Goal: Task Accomplishment & Management: Complete application form

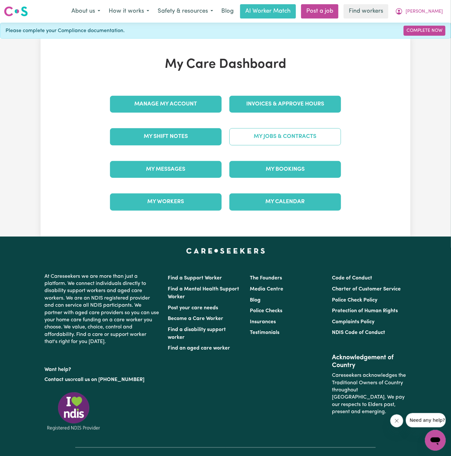
click at [295, 131] on link "My Jobs & Contracts" at bounding box center [286, 136] width 112 height 17
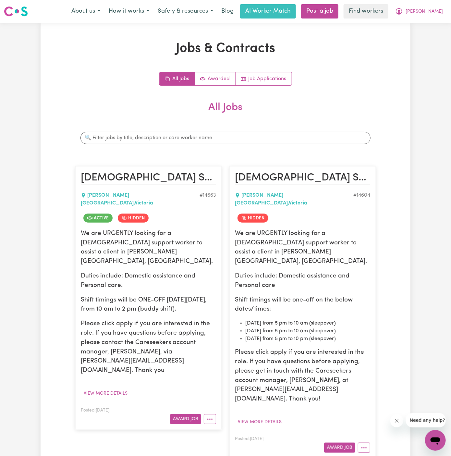
click at [180, 272] on p "Duties include: Domestic assistance and Personal care." at bounding box center [148, 281] width 135 height 19
click at [109, 389] on button "View more details" at bounding box center [106, 394] width 50 height 10
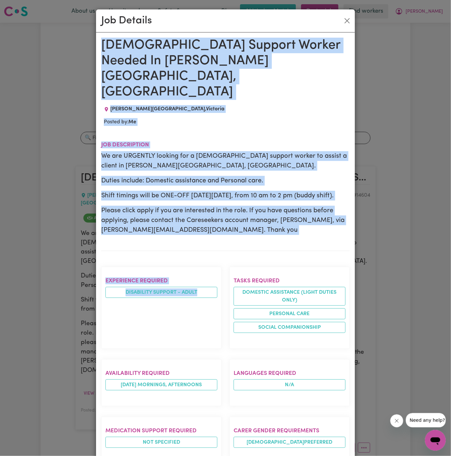
drag, startPoint x: 102, startPoint y: 45, endPoint x: 117, endPoint y: 301, distance: 256.4
click at [117, 301] on div "Female Support Worker Needed In Melton South, VIC MELTON SOUTH , Victoria Poste…" at bounding box center [225, 365] width 249 height 654
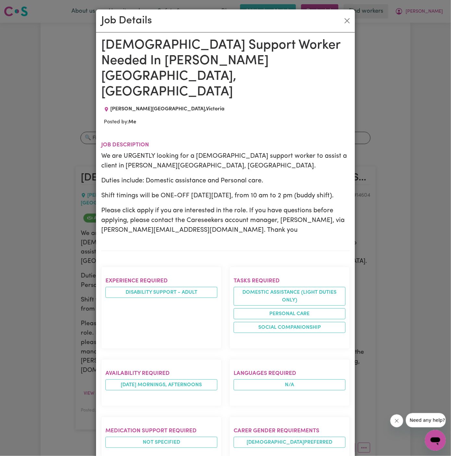
click at [161, 67] on h1 "[DEMOGRAPHIC_DATA] Support Worker Needed In [PERSON_NAME][GEOGRAPHIC_DATA], [GE…" at bounding box center [225, 69] width 249 height 62
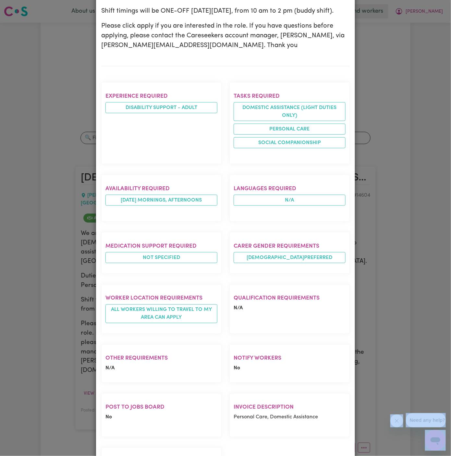
scroll to position [216, 0]
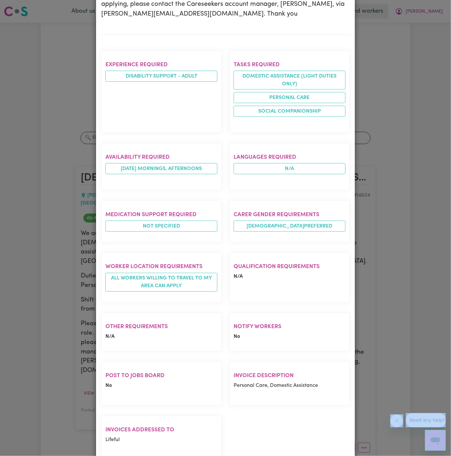
drag, startPoint x: 103, startPoint y: 41, endPoint x: 236, endPoint y: 414, distance: 395.8
click at [236, 414] on div "Female Support Worker Needed In Melton South, VIC MELTON SOUTH , Victoria Poste…" at bounding box center [225, 148] width 249 height 654
copy div "Female Support Worker Needed In Melton South, VIC MELTON SOUTH , Victoria Poste…"
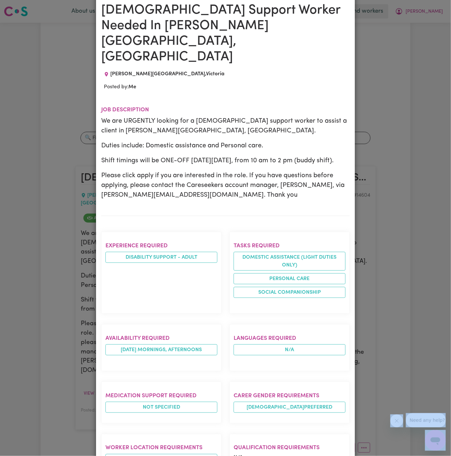
scroll to position [0, 0]
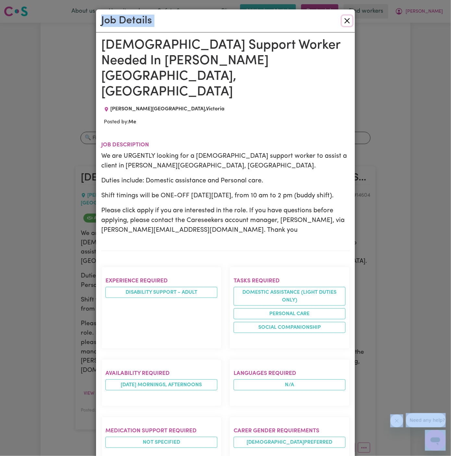
click at [349, 21] on button "Close" at bounding box center [347, 21] width 10 height 10
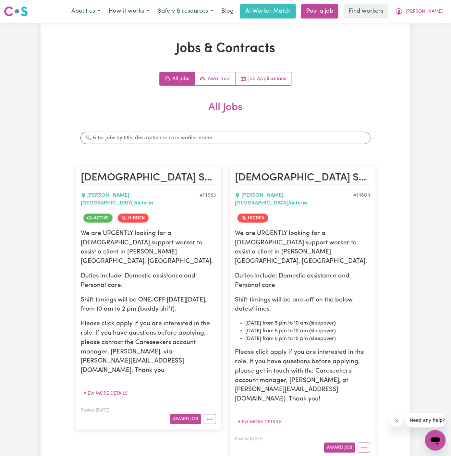
click at [335, 122] on h2 "All Jobs" at bounding box center [225, 112] width 301 height 23
click at [339, 13] on link "Post a job" at bounding box center [319, 11] width 37 height 14
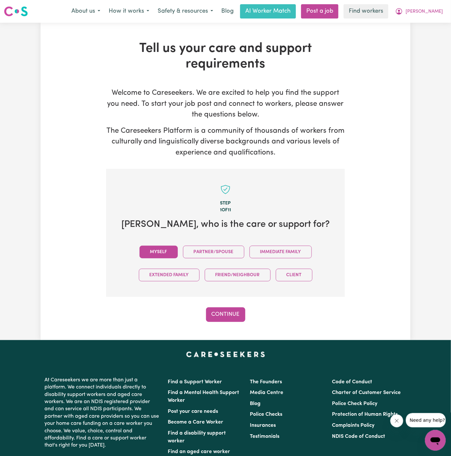
click at [163, 252] on button "Myself" at bounding box center [159, 252] width 38 height 13
click at [219, 311] on button "Continue" at bounding box center [225, 315] width 39 height 14
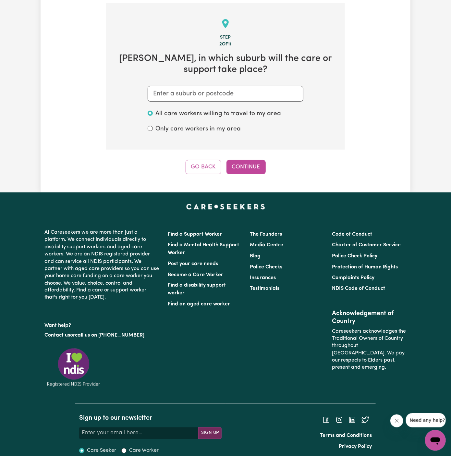
scroll to position [169, 0]
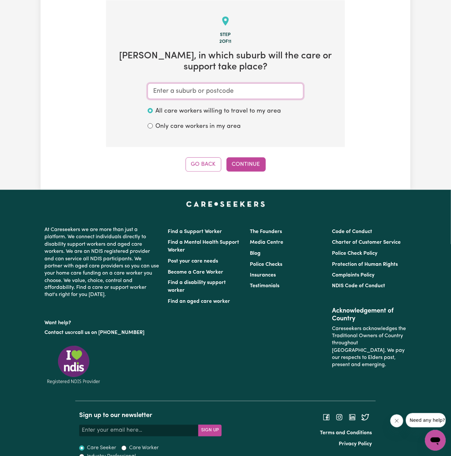
click at [202, 86] on input "text" at bounding box center [226, 91] width 156 height 16
type input "melton"
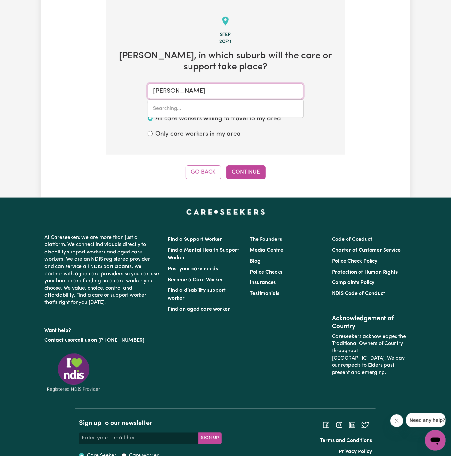
type input "melton, South Australia, 5552"
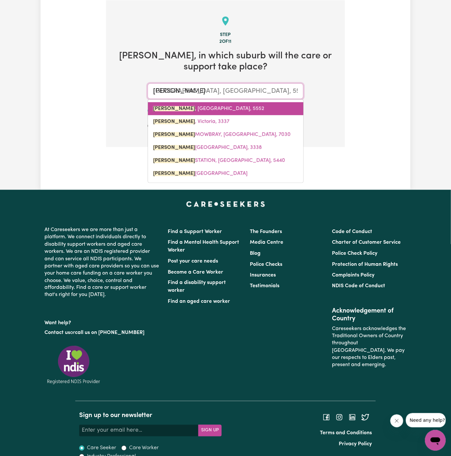
click at [239, 103] on link "MELTON , South Australia, 5552" at bounding box center [226, 108] width 156 height 13
type input "MELTON, South Australia, 5552"
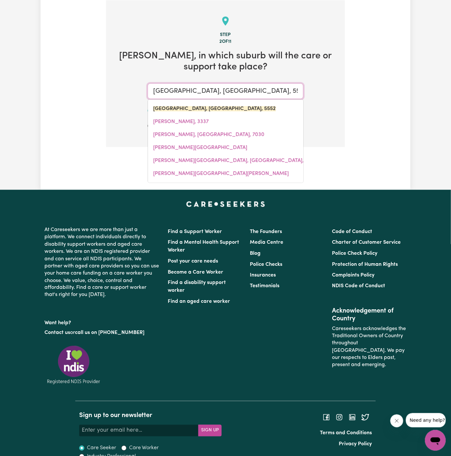
click at [279, 96] on input "MELTON, South Australia, 5552" at bounding box center [226, 91] width 156 height 16
click at [253, 147] on link "MELTON SOUTH, Victoria, 3338" at bounding box center [226, 147] width 156 height 13
type input "MELTON SOUTH, Victoria, 3338"
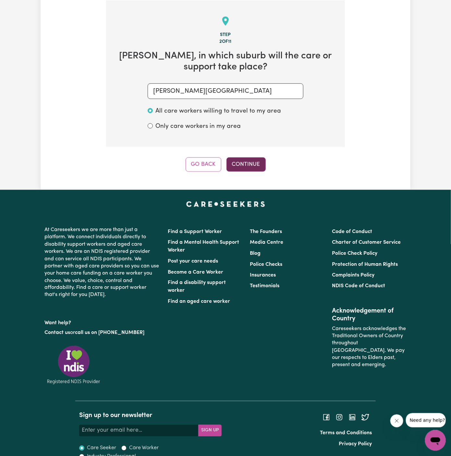
click at [241, 170] on button "Continue" at bounding box center [246, 165] width 39 height 14
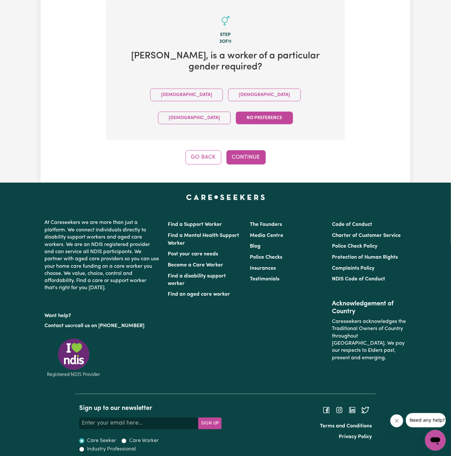
scroll to position [139, 0]
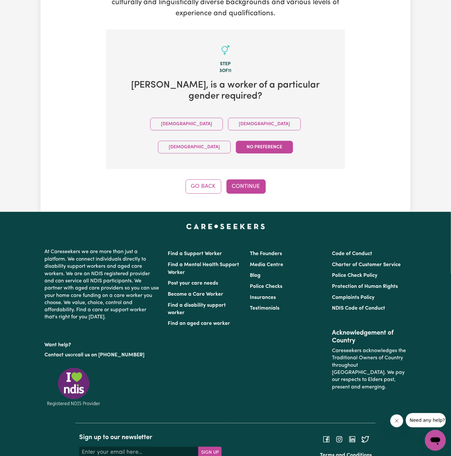
click at [191, 119] on div "Male Female Non-binary No preference" at bounding box center [226, 136] width 218 height 46
click at [228, 118] on button "Female" at bounding box center [264, 124] width 73 height 13
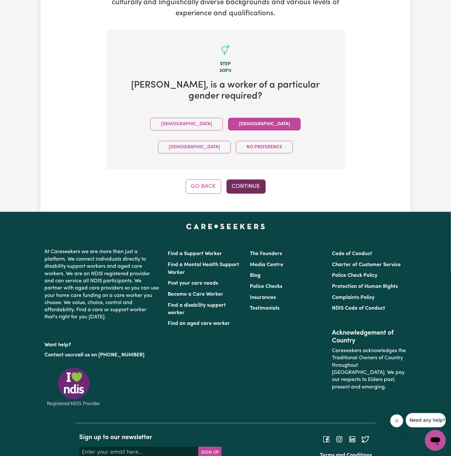
click at [246, 180] on button "Continue" at bounding box center [246, 187] width 39 height 14
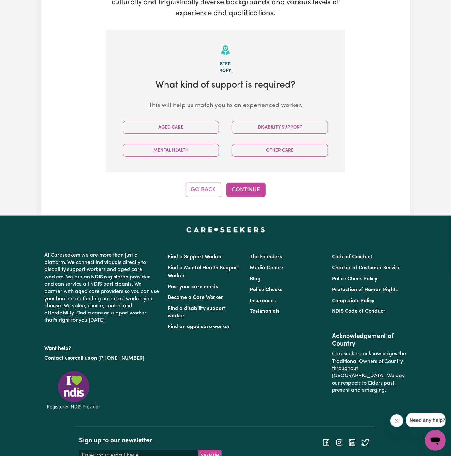
scroll to position [169, 0]
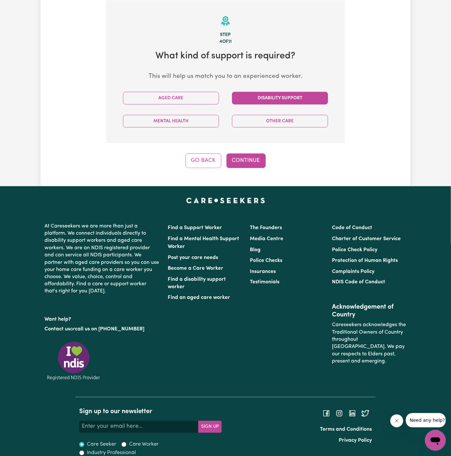
click at [282, 95] on button "Disability Support" at bounding box center [280, 98] width 96 height 13
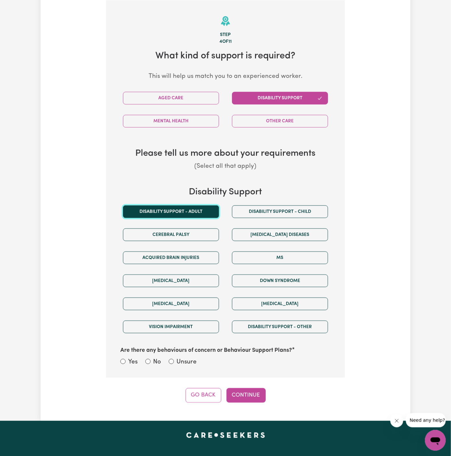
click at [192, 215] on button "Disability support - Adult" at bounding box center [171, 212] width 96 height 13
click at [188, 360] on label "Unsure" at bounding box center [187, 362] width 20 height 9
click at [174, 360] on input "Unsure" at bounding box center [171, 361] width 5 height 5
radio input "true"
click at [231, 388] on button "Continue" at bounding box center [246, 395] width 39 height 14
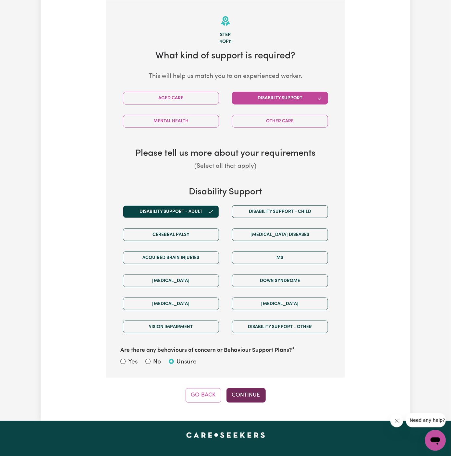
select select "PRIVATELY"
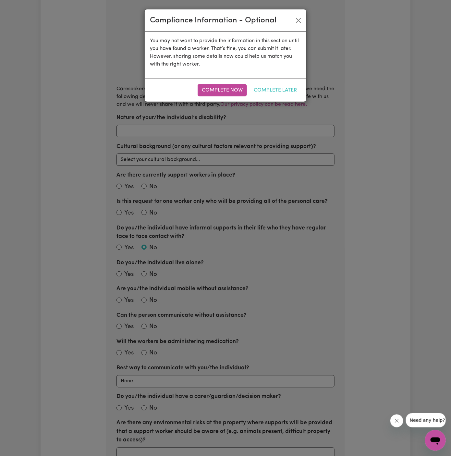
click at [280, 89] on button "Complete Later" at bounding box center [276, 90] width 52 height 12
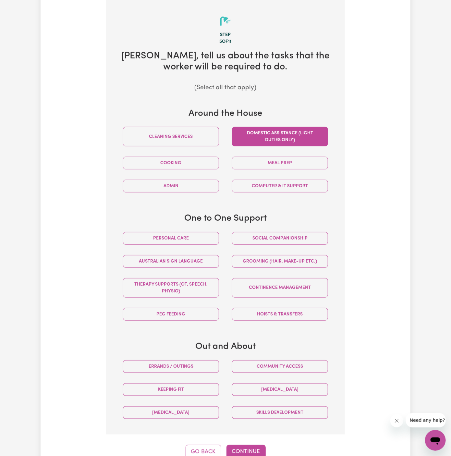
click at [284, 135] on button "Domestic assistance (light duties only)" at bounding box center [280, 136] width 96 height 19
click at [275, 234] on button "Social companionship" at bounding box center [280, 238] width 96 height 13
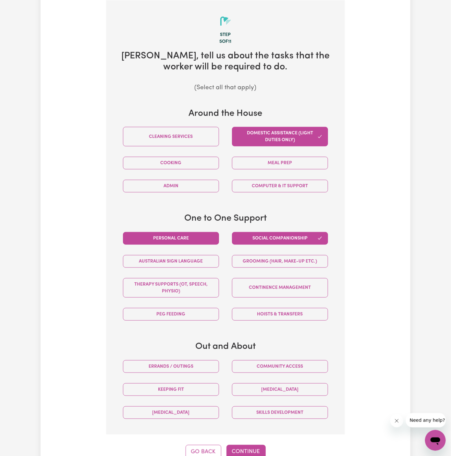
click at [205, 241] on button "Personal care" at bounding box center [171, 238] width 96 height 13
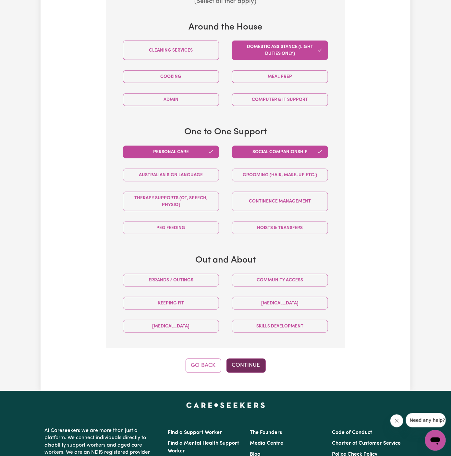
click at [246, 359] on button "Continue" at bounding box center [246, 366] width 39 height 14
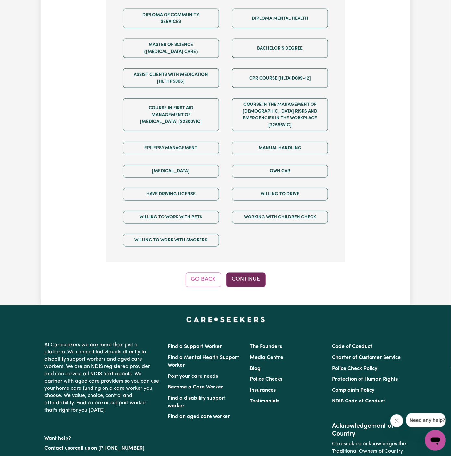
click at [254, 277] on button "Continue" at bounding box center [246, 280] width 39 height 14
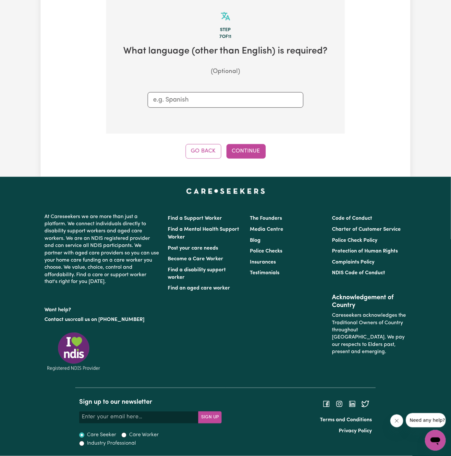
scroll to position [169, 0]
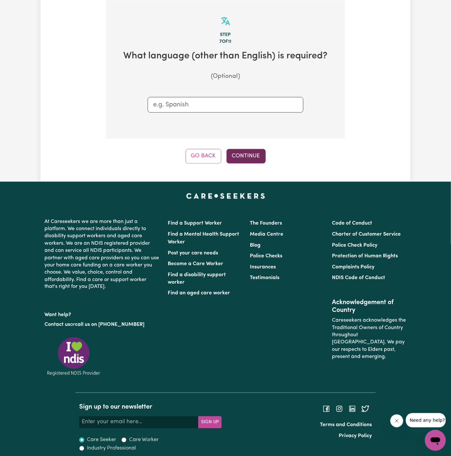
click at [259, 153] on button "Continue" at bounding box center [246, 156] width 39 height 14
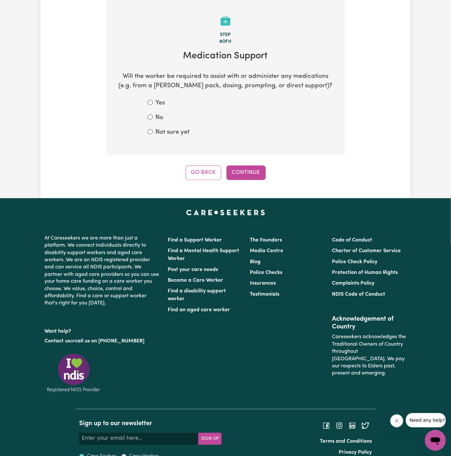
click at [173, 138] on section "Step 8 of 11 Medication Support Will the worker be required to assist with or a…" at bounding box center [225, 77] width 239 height 155
click at [186, 128] on label "Not sure yet" at bounding box center [173, 132] width 34 height 9
click at [153, 129] on input "Not sure yet" at bounding box center [150, 131] width 5 height 5
radio input "true"
click at [251, 183] on div "Tell us your care and support requirements Welcome to Careseekers. We are excit…" at bounding box center [226, 26] width 370 height 344
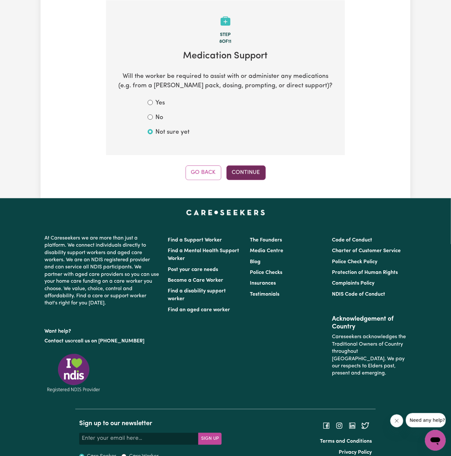
click at [250, 179] on button "Continue" at bounding box center [246, 173] width 39 height 14
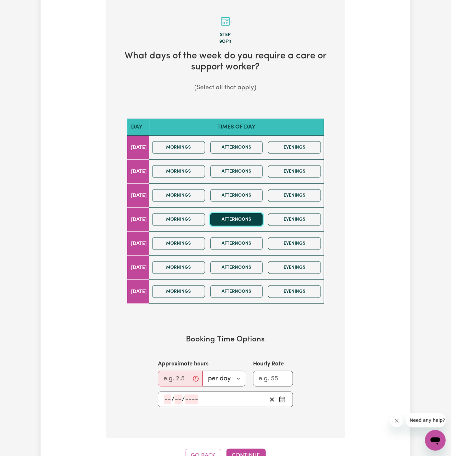
click at [249, 218] on button "Afternoons" at bounding box center [236, 219] width 53 height 13
click at [296, 218] on button "Evenings" at bounding box center [294, 219] width 53 height 13
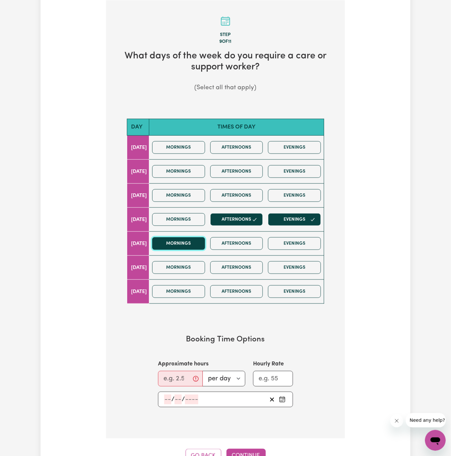
click at [199, 243] on button "Mornings" at bounding box center [178, 243] width 53 height 13
click at [248, 249] on div "Mornings Afternoons Evenings" at bounding box center [237, 243] width 174 height 23
click at [290, 249] on div "Mornings Afternoons Evenings" at bounding box center [237, 243] width 174 height 23
click at [262, 241] on button "Afternoons" at bounding box center [236, 243] width 53 height 13
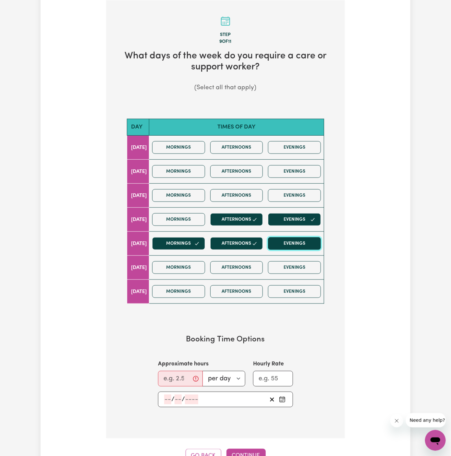
click at [301, 241] on button "Evenings" at bounding box center [294, 243] width 53 height 13
click at [300, 242] on button "Evenings" at bounding box center [294, 243] width 53 height 13
click at [236, 246] on button "Afternoons" at bounding box center [236, 243] width 53 height 13
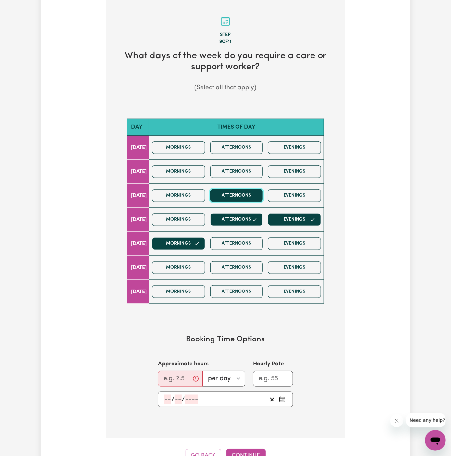
click at [239, 195] on button "Afternoons" at bounding box center [236, 195] width 53 height 13
click at [295, 195] on button "Evenings" at bounding box center [294, 195] width 53 height 13
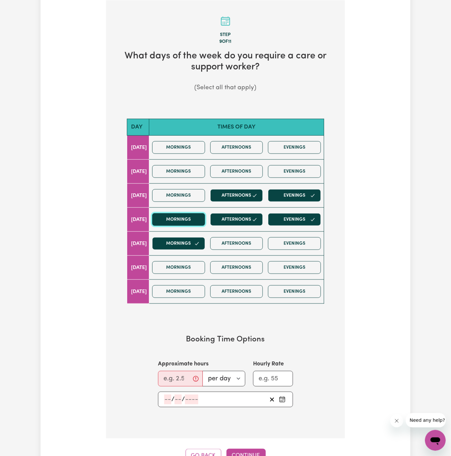
click at [198, 218] on button "Mornings" at bounding box center [178, 219] width 53 height 13
click at [273, 294] on div "Mornings Afternoons Evenings" at bounding box center [237, 291] width 174 height 23
click at [303, 294] on button "Evenings" at bounding box center [294, 291] width 53 height 13
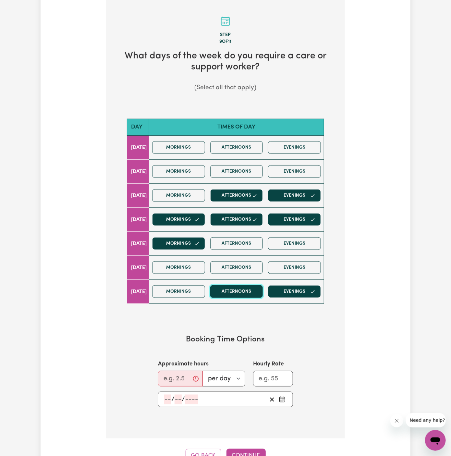
click at [263, 289] on button "Afternoons" at bounding box center [236, 291] width 53 height 13
click at [251, 289] on button "Afternoons" at bounding box center [236, 291] width 53 height 13
click at [252, 289] on button "Afternoons" at bounding box center [236, 291] width 53 height 13
click at [183, 143] on button "Mornings" at bounding box center [178, 147] width 53 height 13
click at [171, 379] on input "Approximate hours" at bounding box center [180, 379] width 45 height 16
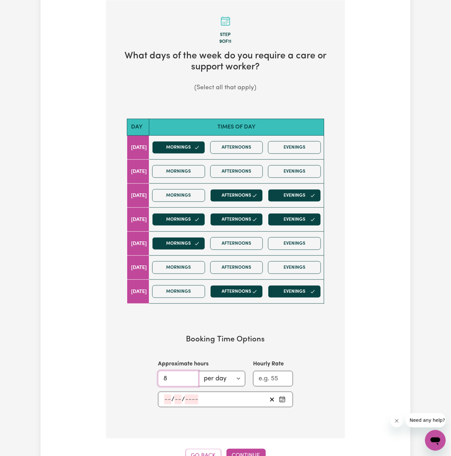
type input "8"
click at [163, 398] on div "/ /" at bounding box center [225, 400] width 135 height 16
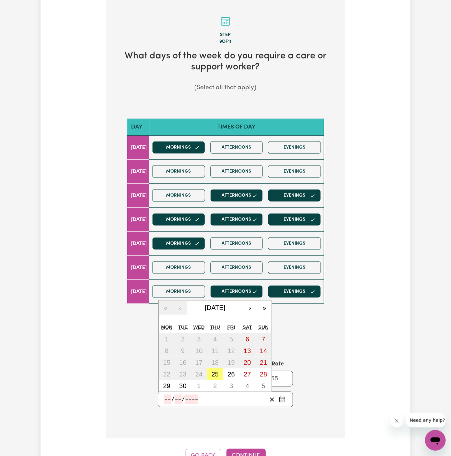
click at [166, 398] on input "number" at bounding box center [167, 400] width 7 height 10
click at [216, 372] on abbr "25" at bounding box center [215, 374] width 7 height 7
type input "[DATE]"
type input "25"
type input "9"
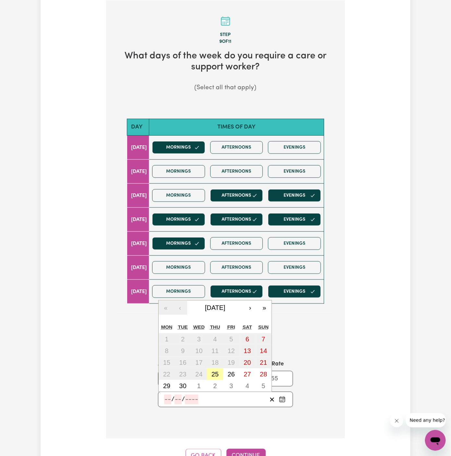
type input "2025"
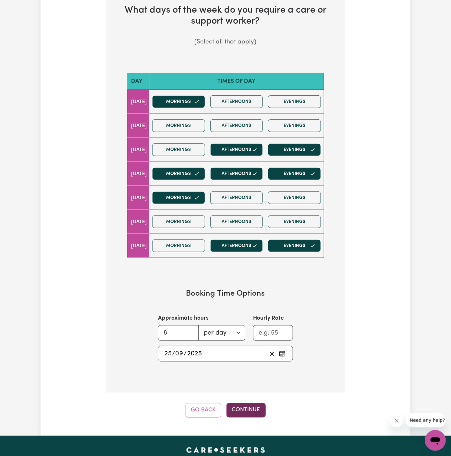
click at [239, 404] on button "Continue" at bounding box center [246, 410] width 39 height 14
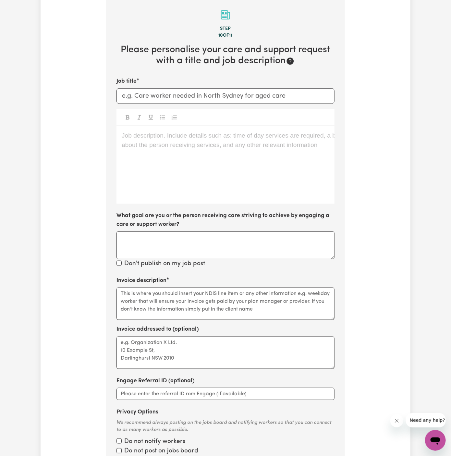
scroll to position [169, 0]
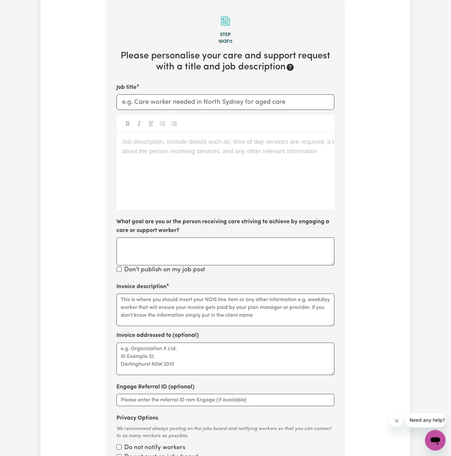
click at [220, 173] on div "Job description. Include details such as: time of day services are required, a …" at bounding box center [226, 171] width 218 height 78
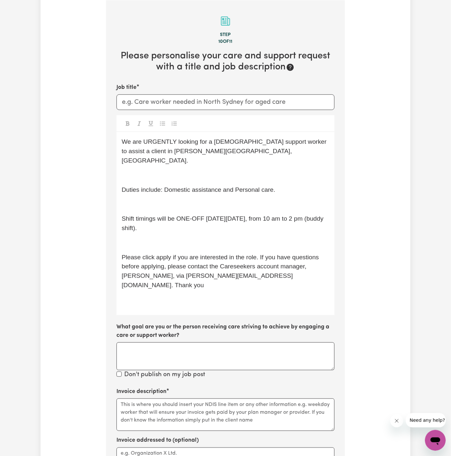
click at [221, 172] on div "We are URGENTLY looking for a female support worker to assist a client in Melto…" at bounding box center [226, 223] width 218 height 183
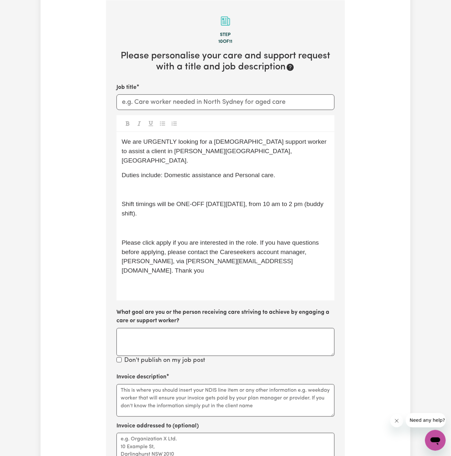
click at [231, 185] on p "﻿" at bounding box center [226, 189] width 208 height 9
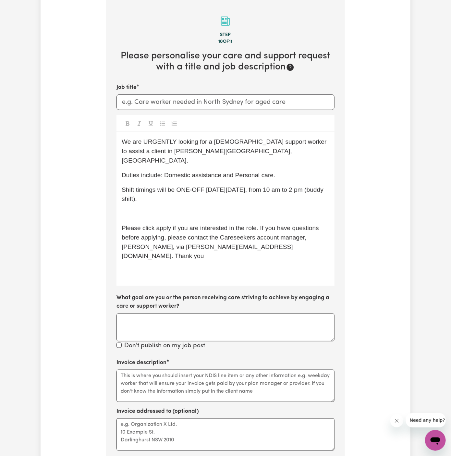
click at [226, 186] on span "Shift timings will be ONE-OFF [DATE][DATE], from 10 am to 2 pm (buddy shift)." at bounding box center [224, 194] width 204 height 16
click at [230, 191] on p "Shift timings will be ONE-OFF [DATE][DATE], from 10 am to 2 pm (buddy shift)." at bounding box center [226, 194] width 208 height 19
click at [186, 195] on div "We are URGENTLY looking for a female support worker to assist a client in Melto…" at bounding box center [226, 209] width 218 height 154
drag, startPoint x: 206, startPoint y: 181, endPoint x: 248, endPoint y: 183, distance: 42.6
click at [248, 186] on span "Shift timings will be ONE-OFF [DATE][DATE], from 10 am to 2 pm (buddy shift)." at bounding box center [224, 194] width 204 height 16
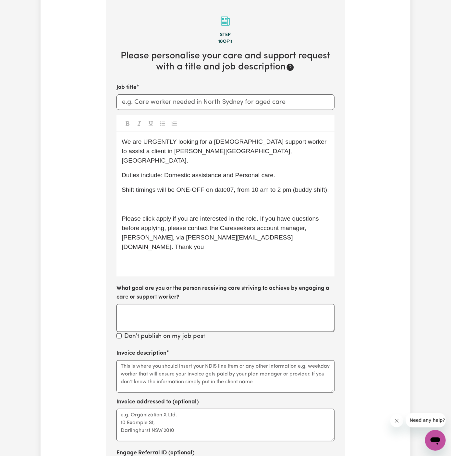
click at [244, 185] on p "Shift timings will be ONE-OFF on date07, from 10 am to 2 pm (buddy shift)." at bounding box center [226, 189] width 208 height 9
drag, startPoint x: 226, startPoint y: 180, endPoint x: 275, endPoint y: 199, distance: 53.1
click at [275, 199] on div "We are URGENTLY looking for a female support worker to assist a client in Melto…" at bounding box center [226, 204] width 218 height 145
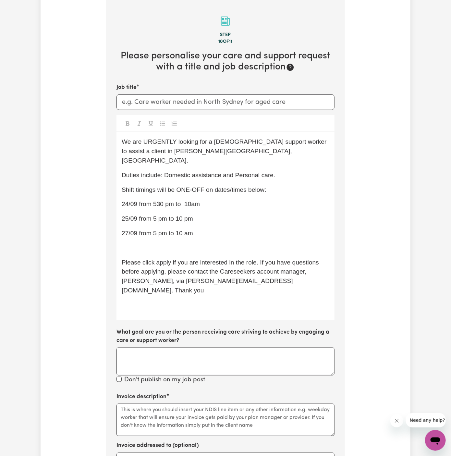
click at [193, 201] on span "24/09 from 530 pm to 10am" at bounding box center [161, 204] width 78 height 7
click at [186, 230] on span "27/09 from 5 pm to 10 am" at bounding box center [157, 233] width 71 height 7
click at [187, 230] on span "27/09 from 5 pm to 10 pm" at bounding box center [157, 233] width 71 height 7
click at [206, 229] on p "27/09 from 5 pm to 10 am" at bounding box center [226, 233] width 208 height 9
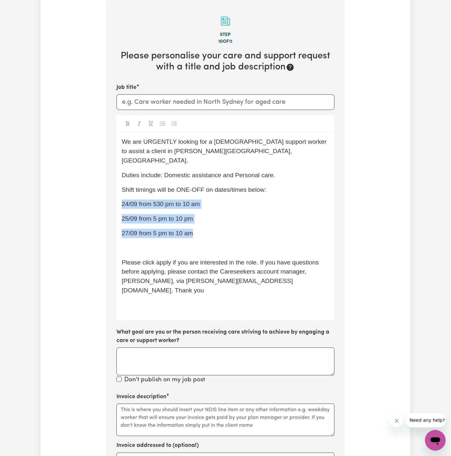
drag, startPoint x: 206, startPoint y: 221, endPoint x: 111, endPoint y: 194, distance: 98.4
click at [111, 194] on section "Step 10 of 11 Please personalise your care and support request with a title and…" at bounding box center [225, 294] width 239 height 588
click at [163, 122] on icon "Toggle undefined" at bounding box center [162, 123] width 5 height 5
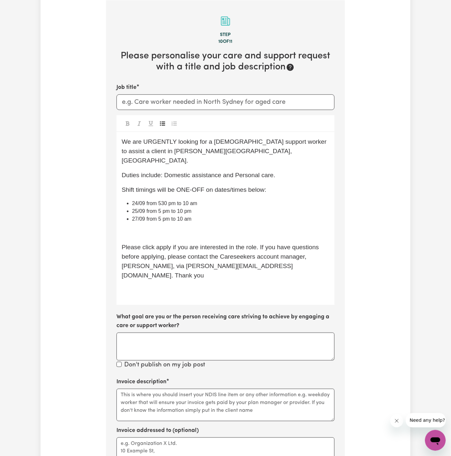
click at [232, 175] on div "We are URGENTLY looking for a female support worker to assist a client in Melto…" at bounding box center [226, 218] width 218 height 173
click at [221, 228] on p "﻿" at bounding box center [226, 232] width 208 height 9
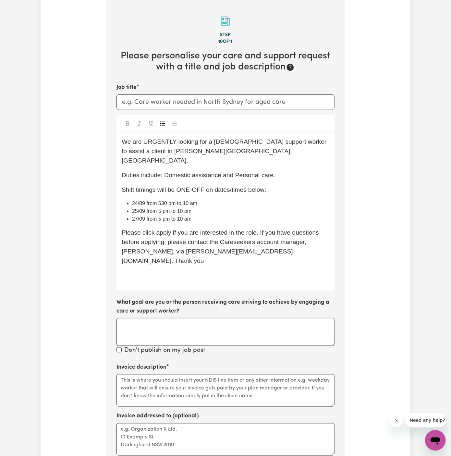
click at [190, 213] on div "We are URGENTLY looking for a female support worker to assist a client in Melto…" at bounding box center [226, 211] width 218 height 158
click at [186, 216] on span "27/09 from 5 pm to 10 am" at bounding box center [161, 219] width 59 height 6
click at [187, 216] on span "27/09 from 5 pm to 10 pm" at bounding box center [161, 219] width 59 height 6
click at [205, 218] on div "We are URGENTLY looking for a female support worker to assist a client in Melto…" at bounding box center [226, 211] width 218 height 158
click at [164, 229] on span "Please click apply if you are interested in the role. If you have questions bef…" at bounding box center [221, 246] width 199 height 35
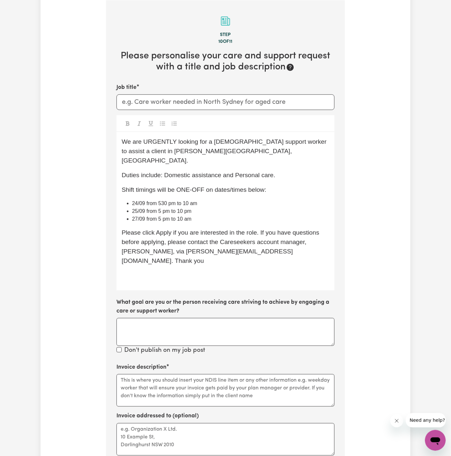
click at [173, 272] on div "Job title We are URGENTLY looking for a female support worker to assist a clien…" at bounding box center [226, 219] width 218 height 272
click at [172, 261] on div "We are URGENTLY looking for a female support worker to assist a client in Melto…" at bounding box center [226, 211] width 218 height 158
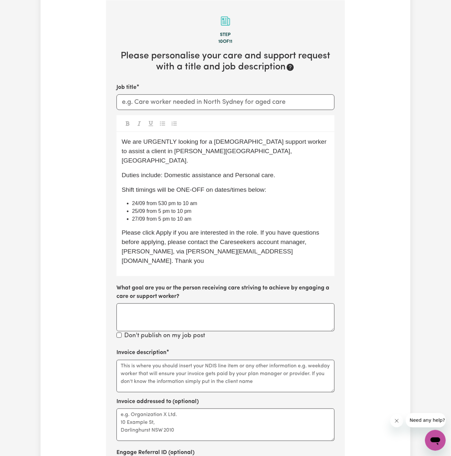
click at [202, 239] on span "Please click Apply if you are interested in the role. If you have questions bef…" at bounding box center [221, 246] width 199 height 35
click at [202, 215] on li "27/09 from 5 pm to 10 am" at bounding box center [230, 219] width 197 height 8
click at [202, 215] on li "27/09 from 5 pm to 10 am next day" at bounding box center [230, 219] width 197 height 8
click at [222, 200] on li "24/09 from 530 pm to 10 am" at bounding box center [230, 204] width 197 height 8
click at [252, 208] on li "25/09 from 5 pm to 10 pm" at bounding box center [230, 212] width 197 height 8
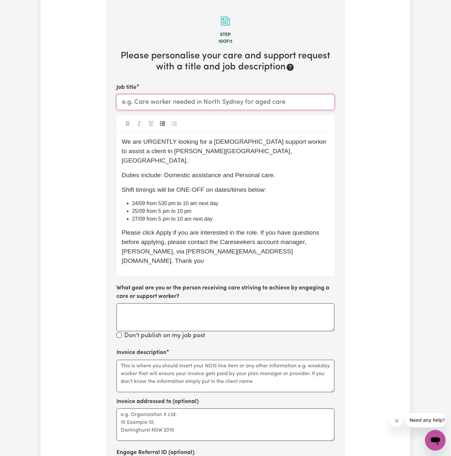
click at [224, 102] on input "Job title" at bounding box center [226, 103] width 218 height 16
paste input "[DEMOGRAPHIC_DATA] Support Worker Needed In [PERSON_NAME][GEOGRAPHIC_DATA], [GE…"
type input "[DEMOGRAPHIC_DATA] Support Worker Needed In [PERSON_NAME][GEOGRAPHIC_DATA], [GE…"
click at [248, 172] on span "Duties include: Domestic assistance and Personal care." at bounding box center [199, 175] width 154 height 7
click at [188, 360] on textarea "Invoice description" at bounding box center [226, 376] width 218 height 32
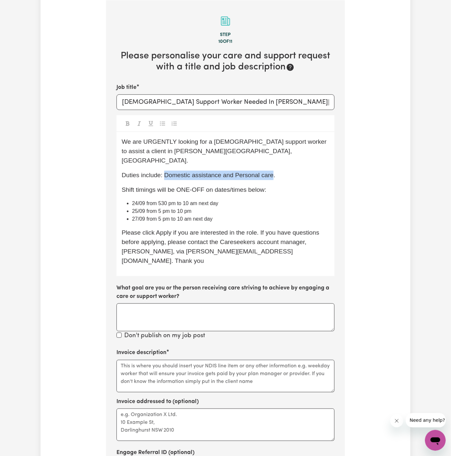
drag, startPoint x: 166, startPoint y: 169, endPoint x: 271, endPoint y: 169, distance: 104.9
click at [271, 172] on span "Duties include: Domestic assistance and Personal care." at bounding box center [199, 175] width 154 height 7
copy span "Domestic assistance and Personal care"
click at [186, 398] on div "Invoice addressed to (optional)" at bounding box center [226, 420] width 218 height 44
click at [196, 360] on textarea "Invoice description" at bounding box center [226, 376] width 218 height 32
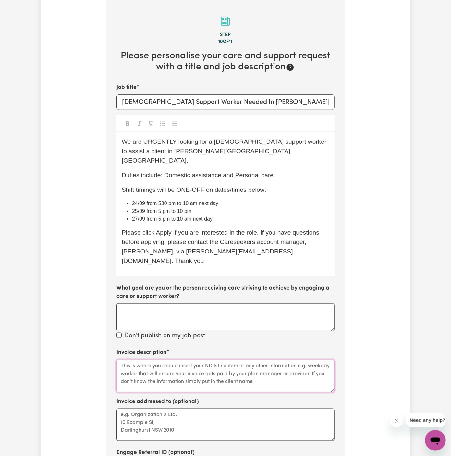
paste textarea "Domestic assistance and Personal care"
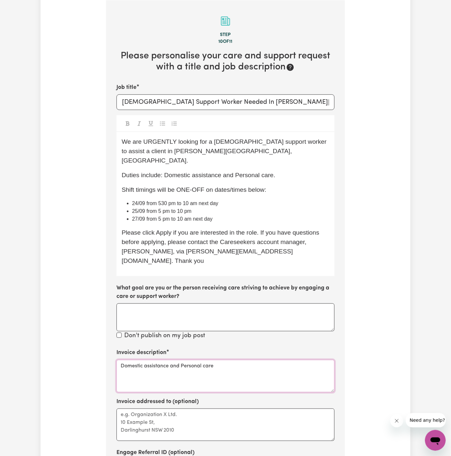
type textarea "Domestic assistance and Personal care"
click at [175, 414] on textarea "Invoice addressed to (optional)" at bounding box center [226, 425] width 218 height 32
paste textarea "Lifeful"
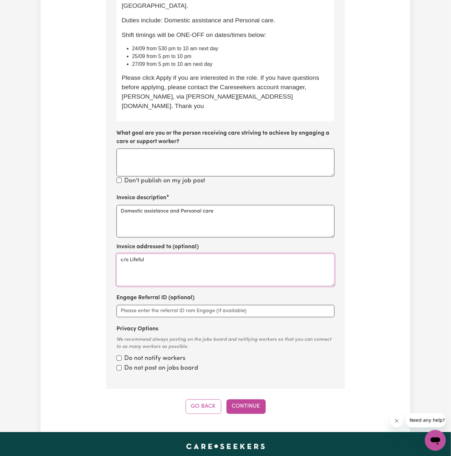
scroll to position [372, 0]
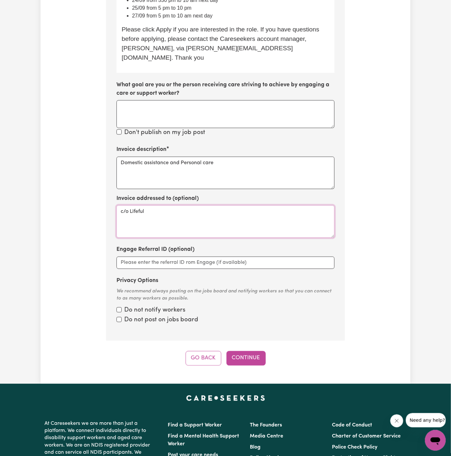
type textarea "c/o Lifeful"
click at [120, 308] on input "Privacy Options" at bounding box center [119, 310] width 5 height 5
checkbox input "true"
click at [120, 317] on input "Privacy Options" at bounding box center [119, 319] width 5 height 5
checkbox input "true"
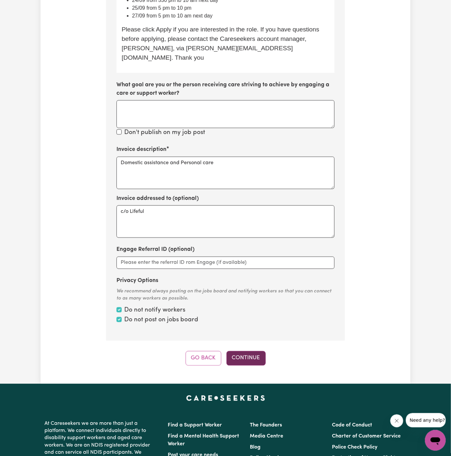
click at [248, 351] on button "Continue" at bounding box center [246, 358] width 39 height 14
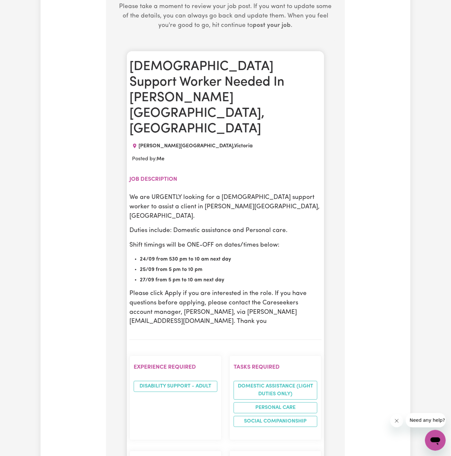
scroll to position [363, 0]
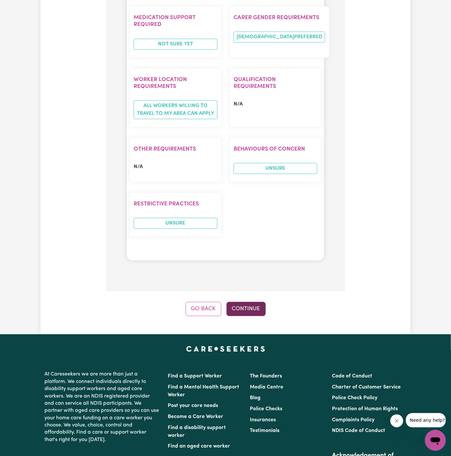
click at [252, 302] on button "Continue" at bounding box center [246, 309] width 39 height 14
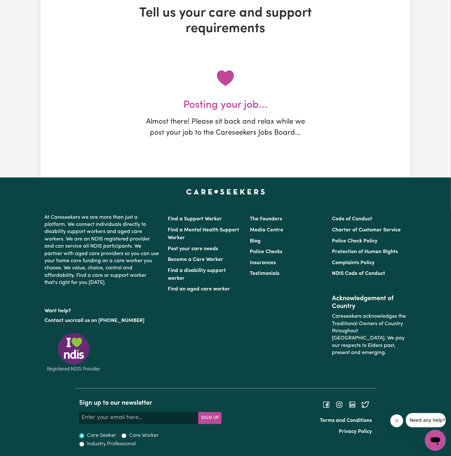
scroll to position [0, 0]
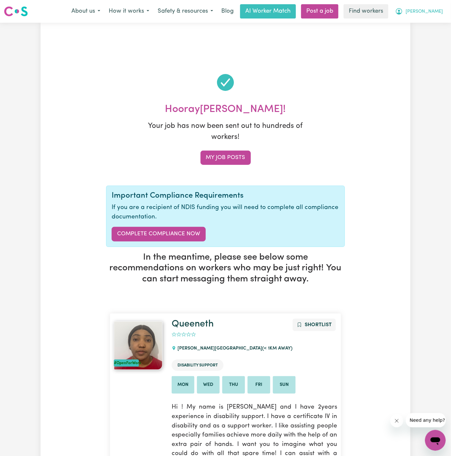
click at [436, 6] on button "[PERSON_NAME]" at bounding box center [419, 12] width 56 height 14
click at [435, 25] on link "My Dashboard" at bounding box center [421, 25] width 51 height 12
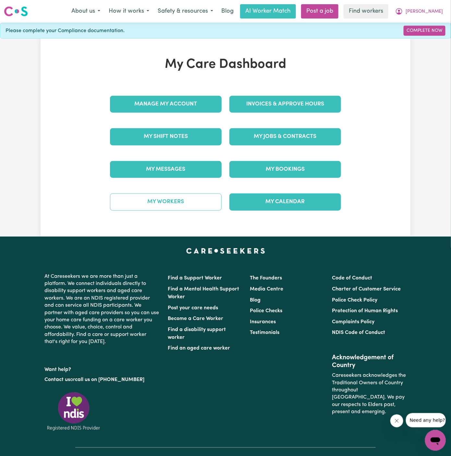
click at [192, 197] on link "My Workers" at bounding box center [166, 202] width 112 height 17
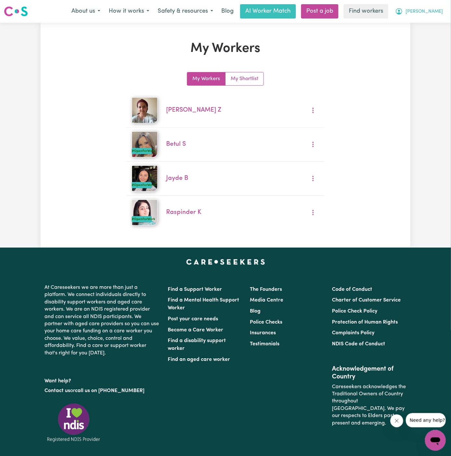
click at [441, 10] on span "[PERSON_NAME]" at bounding box center [424, 11] width 37 height 7
click at [440, 27] on link "My Dashboard" at bounding box center [421, 25] width 51 height 12
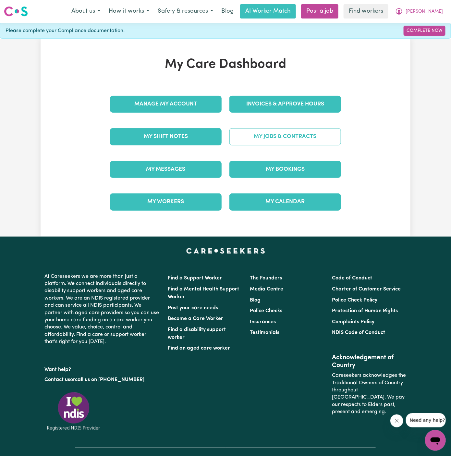
click at [297, 134] on link "My Jobs & Contracts" at bounding box center [286, 136] width 112 height 17
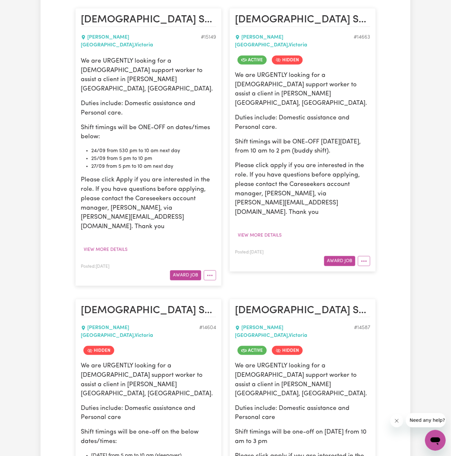
scroll to position [166, 0]
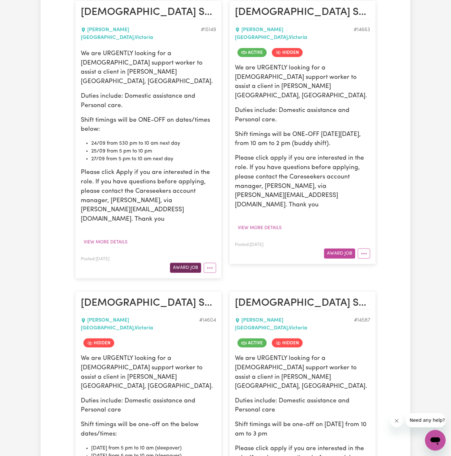
click at [183, 263] on button "Award Job" at bounding box center [185, 268] width 31 height 10
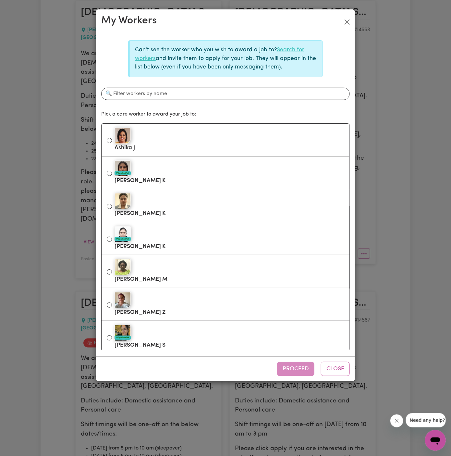
click at [290, 49] on link "Search for workers" at bounding box center [220, 54] width 170 height 14
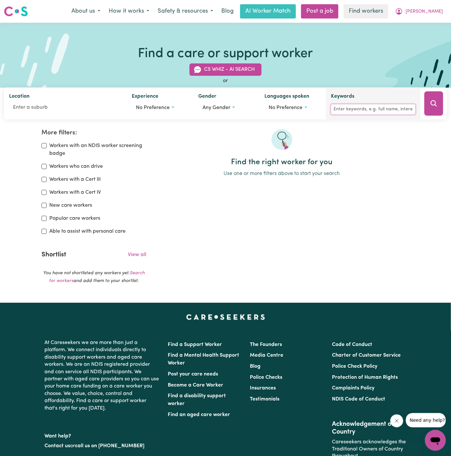
click at [354, 106] on input "Keywords" at bounding box center [374, 110] width 84 height 10
type input "arpan"
click at [441, 101] on button "Search" at bounding box center [434, 104] width 19 height 24
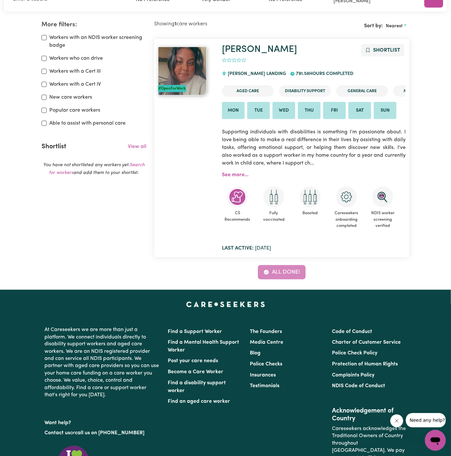
scroll to position [101, 0]
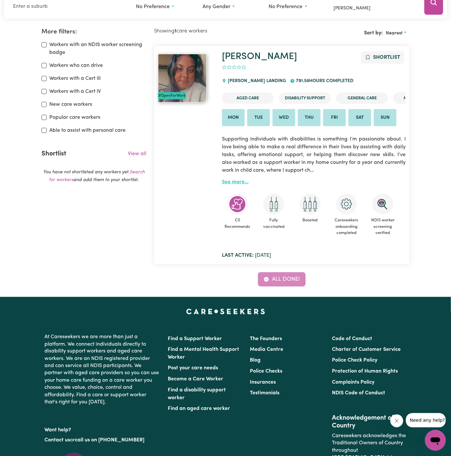
click at [240, 182] on link "See more..." at bounding box center [235, 182] width 27 height 5
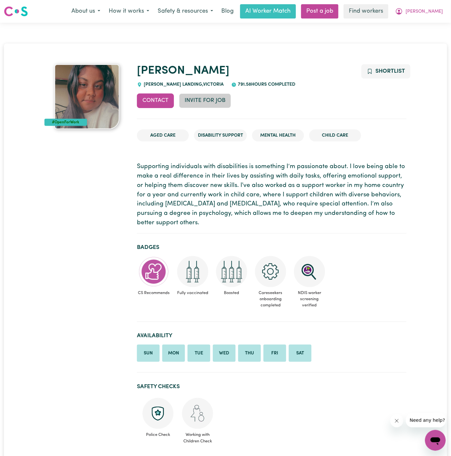
click at [211, 97] on button "Invite for Job" at bounding box center [205, 101] width 52 height 14
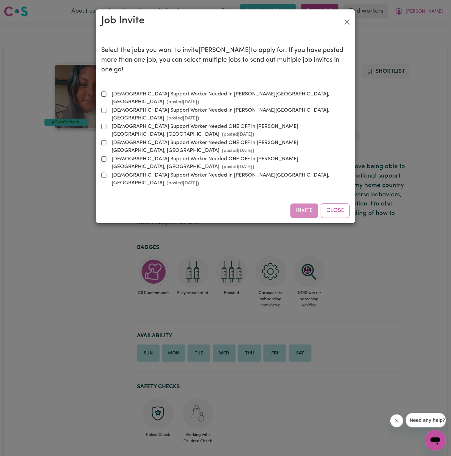
click at [144, 90] on label "[DEMOGRAPHIC_DATA] Support Worker Needed In [PERSON_NAME][GEOGRAPHIC_DATA], [GE…" at bounding box center [229, 98] width 241 height 16
click at [107, 92] on input "[DEMOGRAPHIC_DATA] Support Worker Needed In [PERSON_NAME][GEOGRAPHIC_DATA], [GE…" at bounding box center [103, 94] width 5 height 5
checkbox input "true"
click at [307, 204] on button "Invite" at bounding box center [305, 211] width 28 height 14
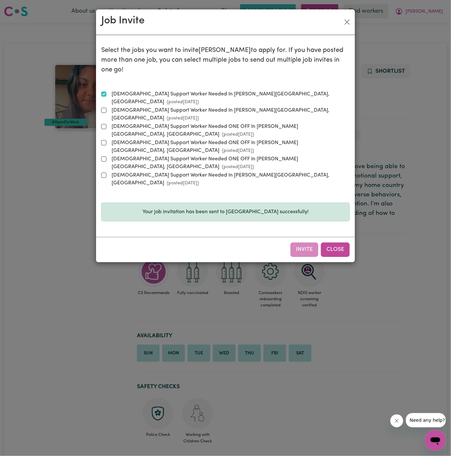
click at [344, 243] on button "Close" at bounding box center [335, 250] width 29 height 14
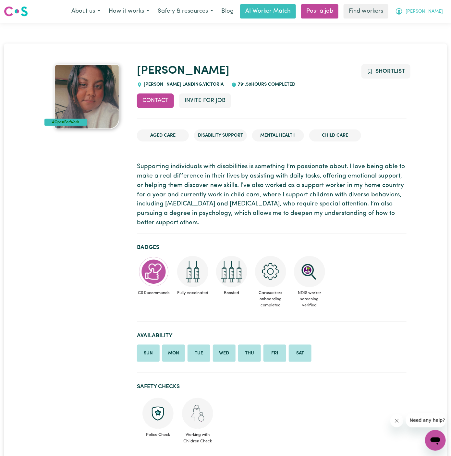
click at [436, 12] on span "[PERSON_NAME]" at bounding box center [424, 11] width 37 height 7
click at [433, 24] on link "My Dashboard" at bounding box center [421, 25] width 51 height 12
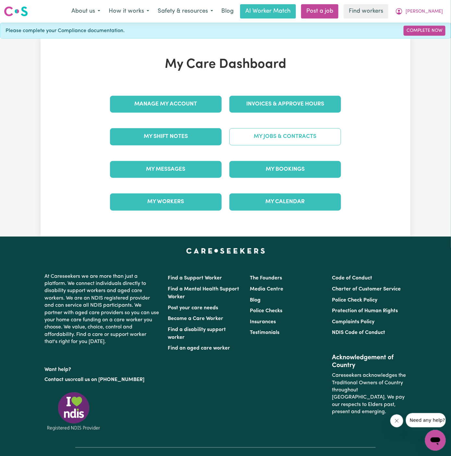
click at [301, 120] on div "Invoices & Approve Hours" at bounding box center [286, 104] width 120 height 32
click at [307, 134] on link "My Jobs & Contracts" at bounding box center [286, 136] width 112 height 17
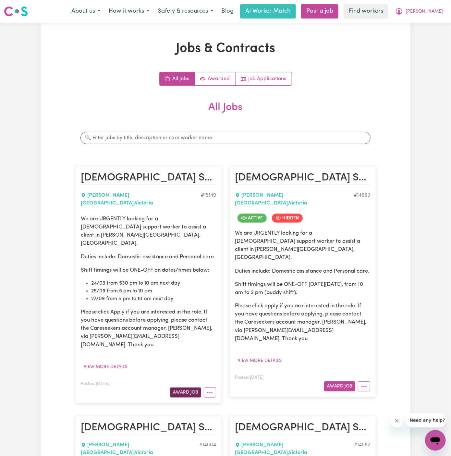
click at [181, 388] on button "Award Job" at bounding box center [185, 393] width 31 height 10
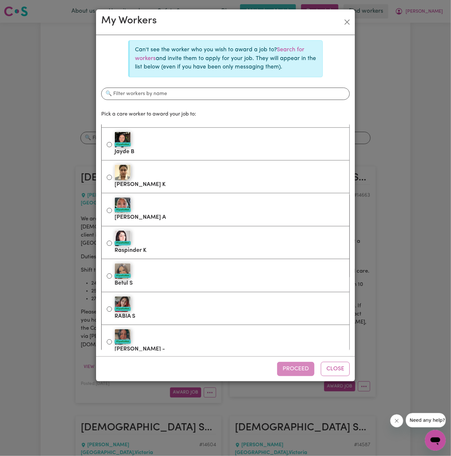
scroll to position [494, 0]
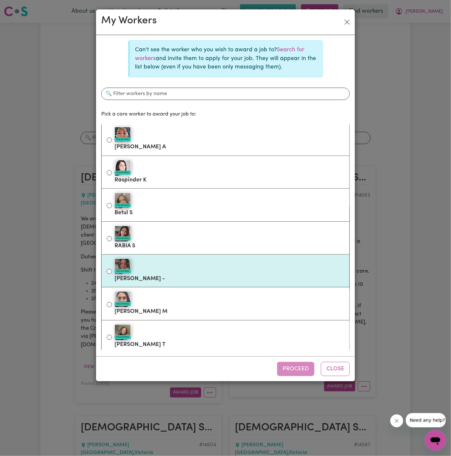
click at [251, 269] on div "#OpenForWork" at bounding box center [230, 267] width 230 height 16
click at [112, 269] on input "#OpenForWork [PERSON_NAME] -" at bounding box center [109, 271] width 5 height 5
radio input "true"
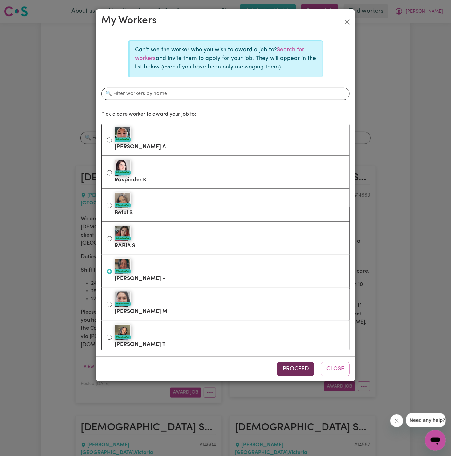
click at [308, 372] on button "Proceed" at bounding box center [295, 369] width 37 height 14
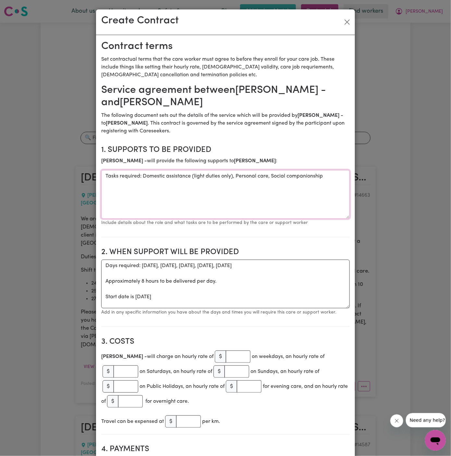
click at [185, 201] on textarea "Tasks required: Domestic assistance (light duties only), Personal care, Social …" at bounding box center [225, 194] width 249 height 49
drag, startPoint x: 144, startPoint y: 177, endPoint x: 87, endPoint y: 177, distance: 56.2
click at [87, 177] on div "Create Contract Contract terms Set contractual terms that the care worker must …" at bounding box center [225, 228] width 451 height 456
type textarea "Domestic assistance (light duties only), Personal care, Social companionship"
click at [209, 309] on p "Add in any specific information you have about the days and times you will requ…" at bounding box center [225, 313] width 249 height 8
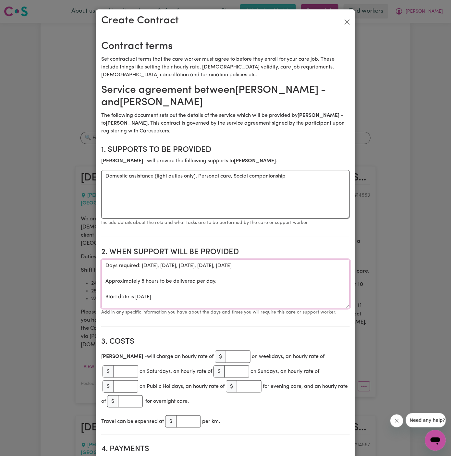
drag, startPoint x: 197, startPoint y: 293, endPoint x: 104, endPoint y: 260, distance: 98.3
click at [104, 260] on textarea "Days required: [DATE], [DATE], [DATE], [DATE], [DATE] Approximately 8 hours to …" at bounding box center [225, 284] width 249 height 49
paste textarea "24/09 from 530 pm to 10am [DATE] from 5 pm to 10 pm [DATE] from 5 pm to 10 am"
click at [167, 275] on textarea "ONE OFF on dates/times below: 24/09 from 530 pm to 10am [DATE] from 5 pm to 10 …" at bounding box center [225, 284] width 249 height 49
click at [150, 279] on textarea "ONE OFF on dates/times below: 24/09 from 530 pm to 10 am [DATE] from 5 pm to 10…" at bounding box center [225, 284] width 249 height 49
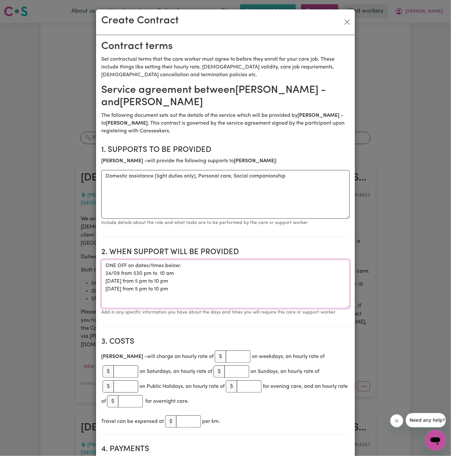
click at [184, 301] on textarea "ONE OFF on dates/times below: 24/09 from 530 pm to 10 am [DATE] from 5 pm to 10…" at bounding box center [225, 284] width 249 height 49
type textarea "ONE OFF on dates/times below: 24/09 from 530 pm to 10 am [DATE] from 5 pm to 10…"
click at [229, 355] on input "number" at bounding box center [238, 357] width 25 height 12
click at [217, 281] on textarea "ONE OFF on dates/times below: 24/09 from 530 pm to 10 am [DATE] from 5 pm to 10…" at bounding box center [225, 284] width 249 height 49
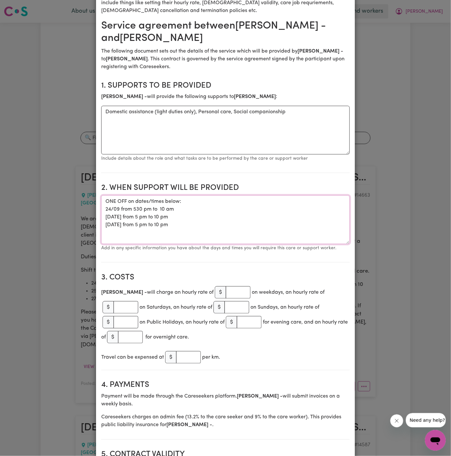
scroll to position [83, 0]
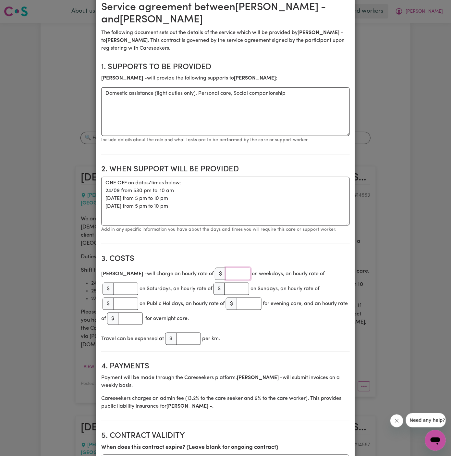
click at [226, 272] on input "number" at bounding box center [238, 274] width 25 height 12
click at [226, 276] on input "number" at bounding box center [238, 274] width 25 height 12
type input "45"
click at [283, 281] on div "[PERSON_NAME] - will charge an hourly rate of $ 45 on weekdays, an hourly rate …" at bounding box center [225, 297] width 249 height 60
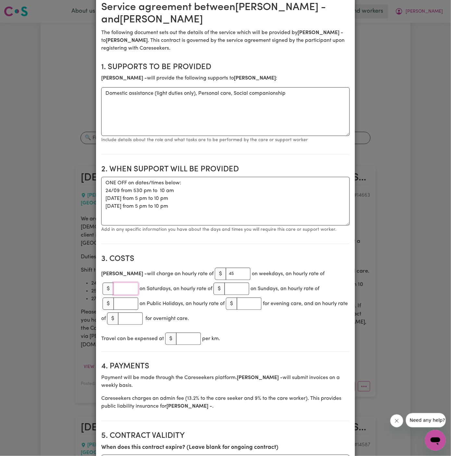
click at [122, 288] on input "number" at bounding box center [126, 289] width 25 height 12
paste input "67.50"
type input "67.50"
click at [240, 289] on input "number" at bounding box center [237, 289] width 25 height 12
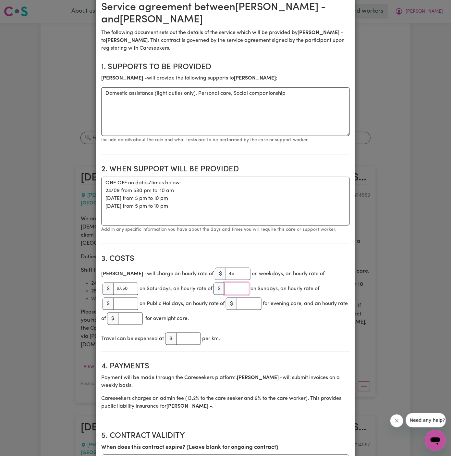
paste input "67.50"
type input "67.50"
click at [248, 303] on input "number" at bounding box center [249, 304] width 25 height 12
paste input "67.50"
type input "67.50"
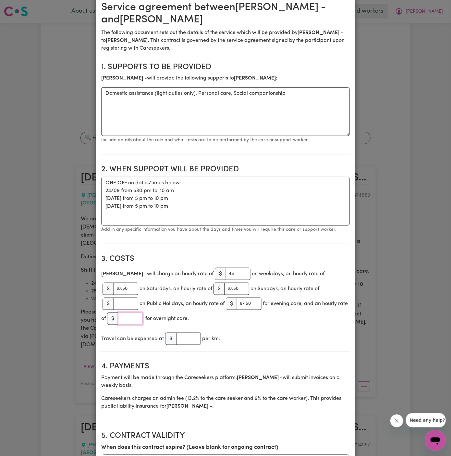
click at [143, 316] on input "number" at bounding box center [130, 319] width 25 height 12
type input "160"
click at [279, 326] on section "3. Costs [PERSON_NAME] - will charge an hourly rate of $ 45 on weekdays, an hou…" at bounding box center [225, 300] width 249 height 103
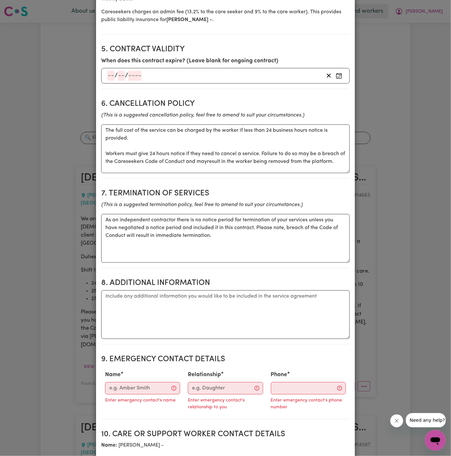
scroll to position [481, 0]
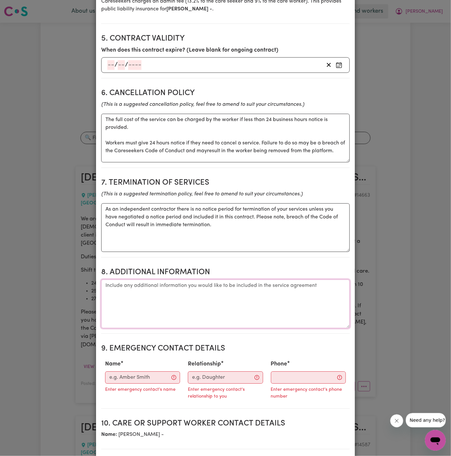
click at [246, 299] on textarea "Additional information" at bounding box center [225, 304] width 249 height 49
click at [177, 301] on textarea "Additional information" at bounding box center [225, 304] width 249 height 49
paste textarea "[STREET_ADDRESS][PERSON_NAME][PERSON_NAME]"
type textarea "Client's Address: [STREET_ADDRESS][PERSON_NAME][PERSON_NAME]"
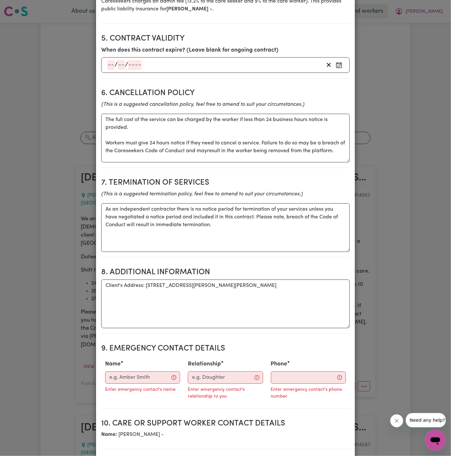
click at [136, 369] on div "Name Enter emergency contact's name" at bounding box center [142, 379] width 83 height 42
click at [136, 376] on input "Name" at bounding box center [142, 378] width 75 height 12
paste input "[PERSON_NAME] - Lifeful || 0460 315 704"
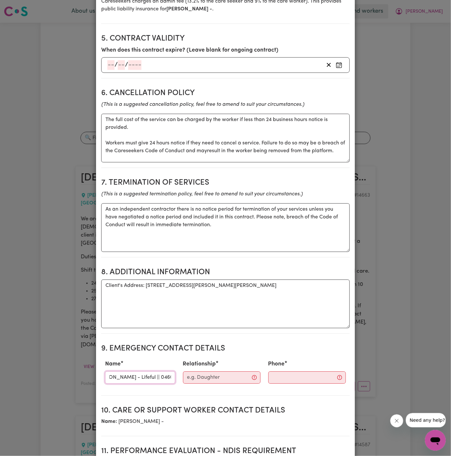
scroll to position [0, 15]
drag, startPoint x: 130, startPoint y: 374, endPoint x: 170, endPoint y: 373, distance: 40.6
click at [170, 373] on div "Name [PERSON_NAME] - Lifeful || 0460 315 704" at bounding box center [140, 372] width 78 height 29
drag, startPoint x: 149, startPoint y: 375, endPoint x: 199, endPoint y: 371, distance: 50.8
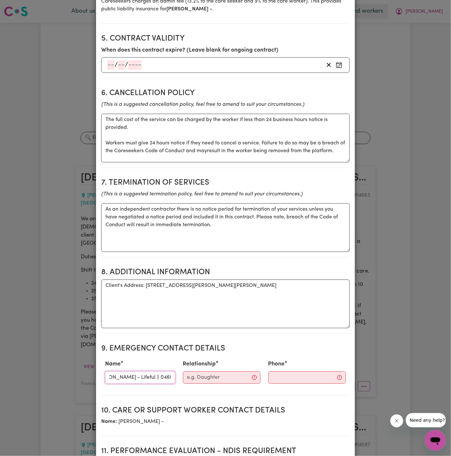
click at [199, 371] on div "Name [PERSON_NAME] - Lifeful || [PHONE_NUMBER] Relationship Phone" at bounding box center [225, 372] width 249 height 29
click at [142, 382] on div "Name [PERSON_NAME] - Lifeful || 0460 315 704" at bounding box center [140, 372] width 78 height 29
drag, startPoint x: 147, startPoint y: 378, endPoint x: 202, endPoint y: 376, distance: 54.9
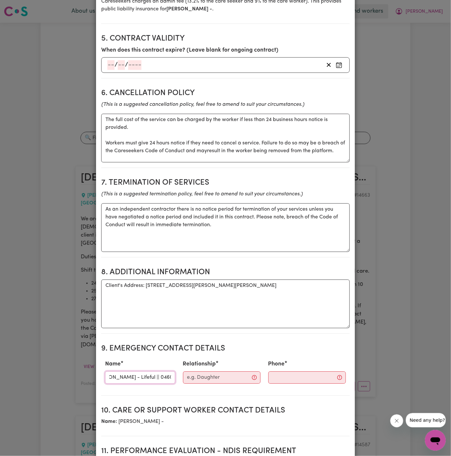
click at [202, 376] on div "Name [PERSON_NAME] - Lifeful || [PHONE_NUMBER] Relationship Phone" at bounding box center [225, 372] width 249 height 29
type input "[PERSON_NAME] - Lifeful ||"
click at [283, 380] on input "Phone" at bounding box center [308, 378] width 78 height 12
paste input "0460 315 704"
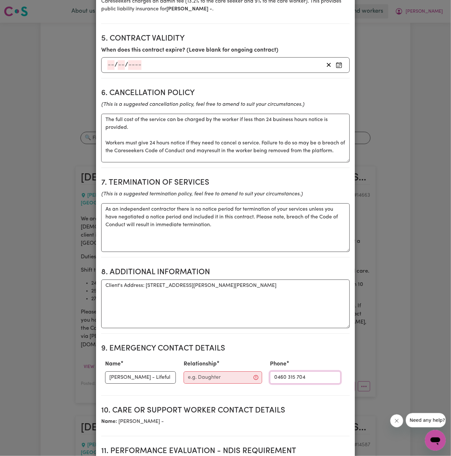
type input "0460 315 704"
drag, startPoint x: 129, startPoint y: 375, endPoint x: 177, endPoint y: 375, distance: 48.4
click at [177, 375] on div "Name [PERSON_NAME] - Lifeful || Relationship Phone [PHONE_NUMBER]" at bounding box center [225, 372] width 249 height 29
type input "[PERSON_NAME] -"
click at [190, 376] on input "Relationship" at bounding box center [223, 378] width 79 height 12
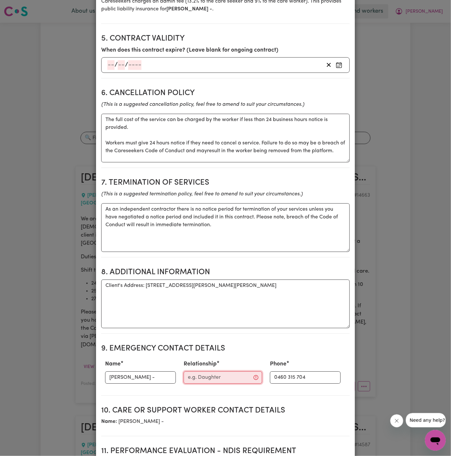
paste input "Lifeful ||"
type input "Lifeful"
click at [152, 372] on input "[PERSON_NAME] -" at bounding box center [140, 378] width 71 height 12
click at [210, 378] on input "Lifeful" at bounding box center [219, 378] width 71 height 12
click at [143, 374] on input "[PERSON_NAME]" at bounding box center [140, 378] width 71 height 12
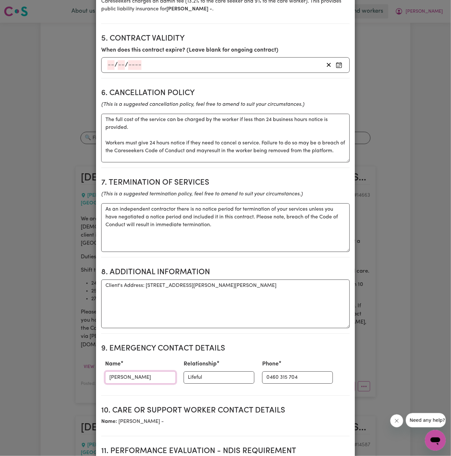
click at [143, 374] on input "[PERSON_NAME]" at bounding box center [140, 378] width 71 height 12
paste input "[PERSON_NAME]"
type input "[PERSON_NAME]"
click at [274, 375] on input "0460 315 704" at bounding box center [297, 378] width 71 height 12
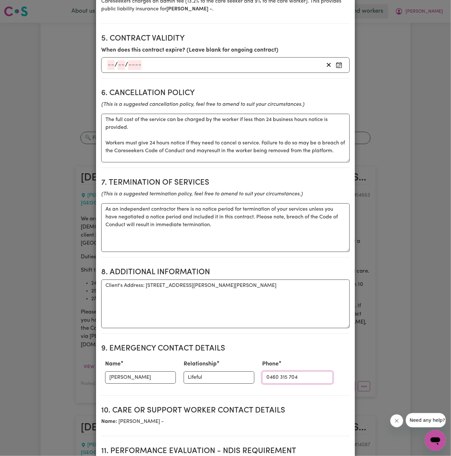
click at [274, 375] on input "0460 315 704" at bounding box center [297, 378] width 71 height 12
paste input "92 841 789"
type input "0492 841 789"
click at [268, 312] on textarea "Client's Address: [STREET_ADDRESS][PERSON_NAME][PERSON_NAME]" at bounding box center [225, 304] width 249 height 49
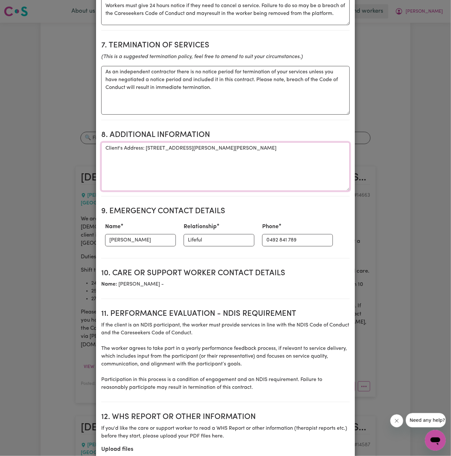
scroll to position [690, 0]
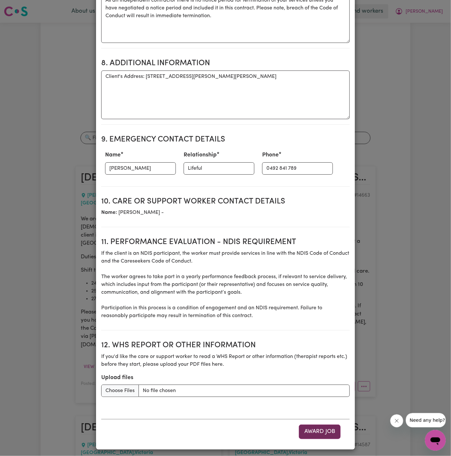
click at [315, 430] on button "Award Job" at bounding box center [320, 432] width 42 height 14
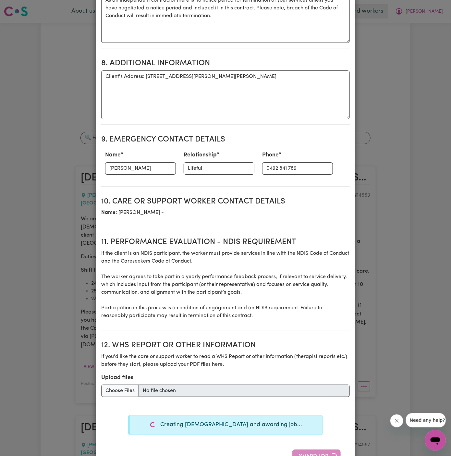
type textarea "Tasks required: Domestic assistance (light duties only), Personal care, Social …"
type textarea "Days required: [DATE], [DATE], [DATE], [DATE], [DATE] Approximately 8 hours to …"
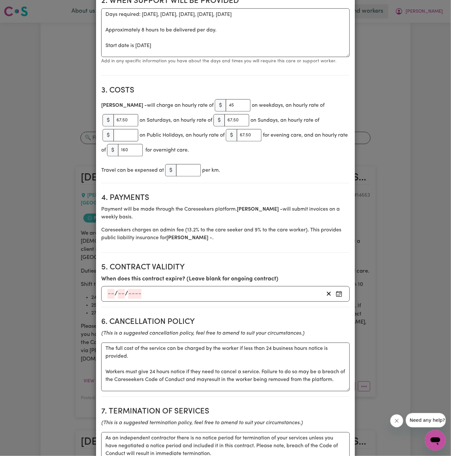
scroll to position [217, 0]
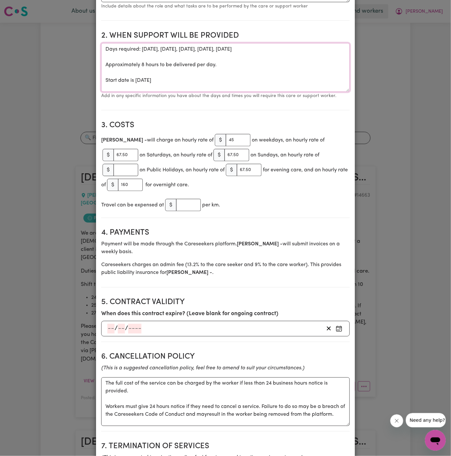
click at [350, 45] on textarea "Days required: [DATE], [DATE], [DATE], [DATE], [DATE] Approximately 8 hours to …" at bounding box center [225, 67] width 249 height 49
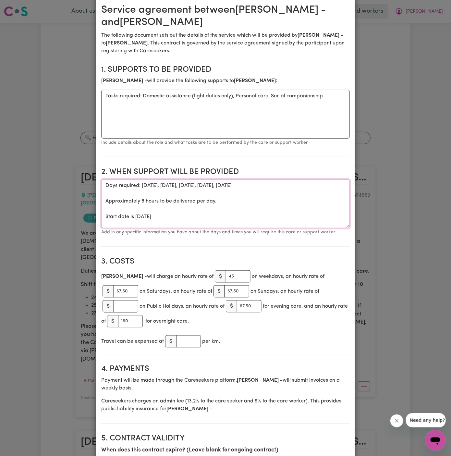
scroll to position [0, 0]
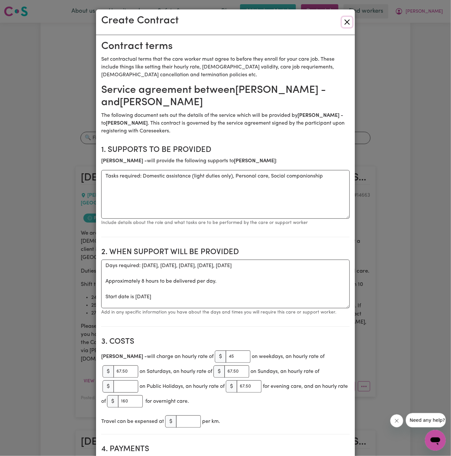
click at [345, 25] on button "Close" at bounding box center [347, 22] width 10 height 10
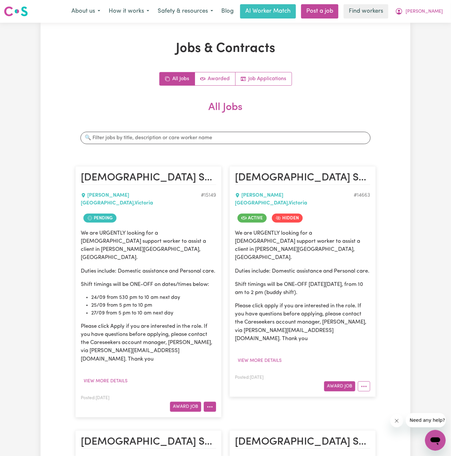
click at [208, 404] on icon "More options" at bounding box center [210, 407] width 6 height 6
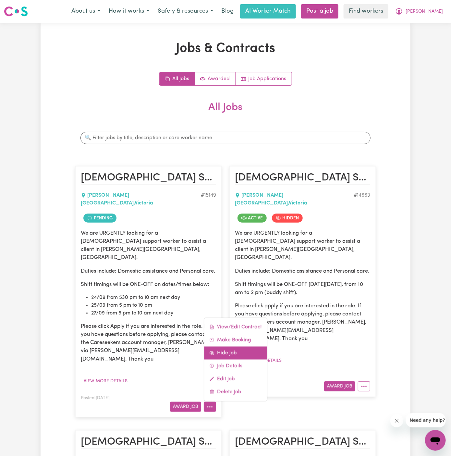
click at [231, 347] on link "Hide Job" at bounding box center [235, 353] width 63 height 13
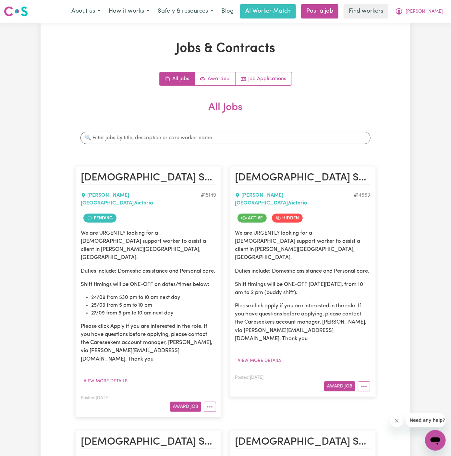
click at [215, 402] on button "More options" at bounding box center [210, 407] width 12 height 10
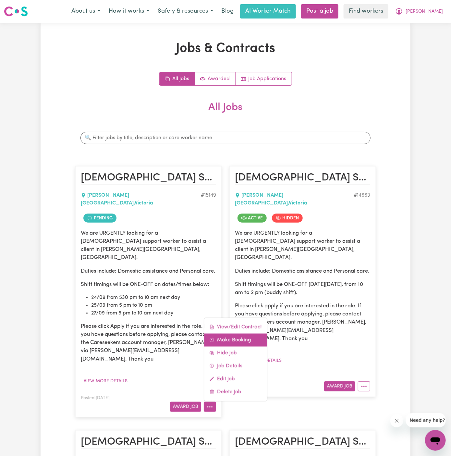
click at [234, 334] on link "Make Booking" at bounding box center [235, 340] width 63 height 13
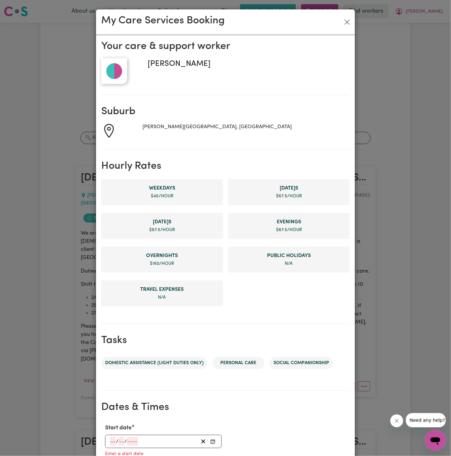
scroll to position [149, 0]
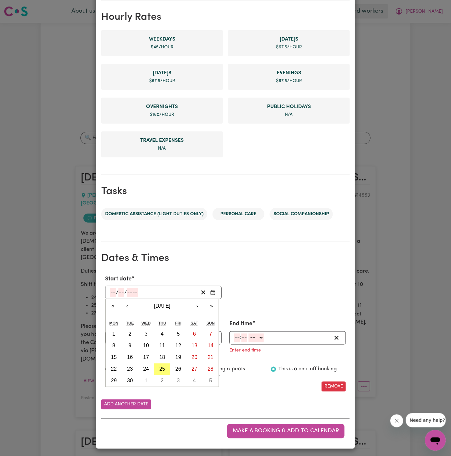
click at [113, 292] on input "number" at bounding box center [113, 292] width 6 height 9
click at [147, 367] on abbr "24" at bounding box center [146, 370] width 6 height 6
type input "[DATE]"
type input "24"
type input "9"
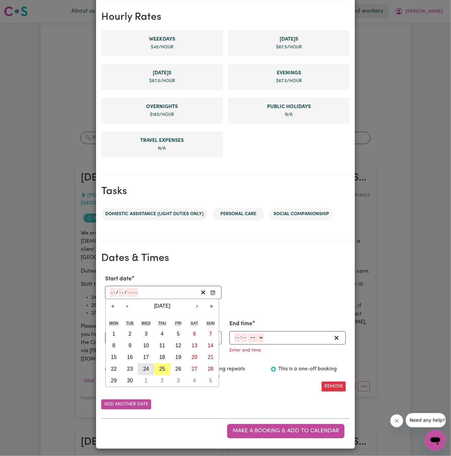
type input "2025"
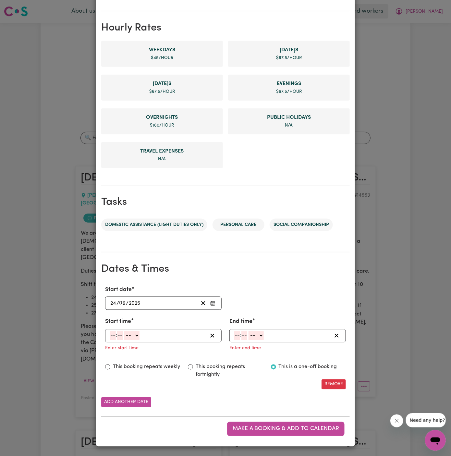
scroll to position [136, 0]
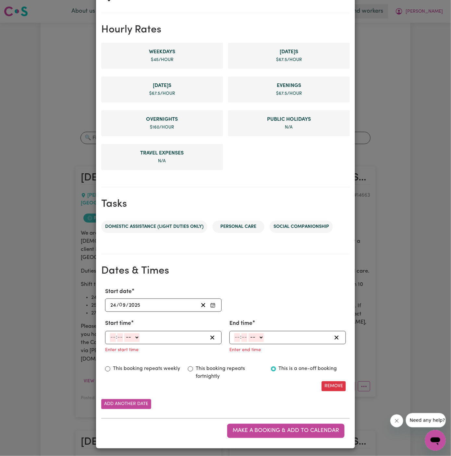
click at [112, 336] on input "number" at bounding box center [113, 338] width 6 height 9
type input "5"
type input "30"
click at [133, 336] on select "-- AM PM" at bounding box center [130, 338] width 15 height 9
select select "pm"
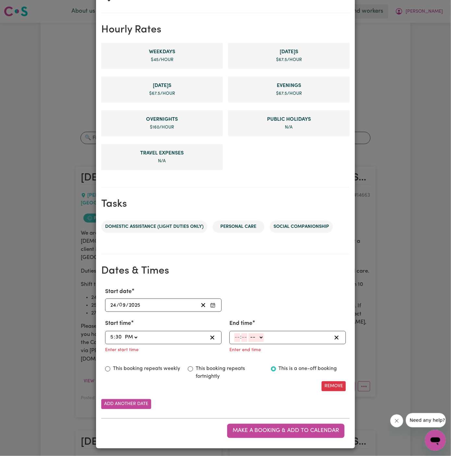
click at [123, 334] on select "-- AM PM" at bounding box center [130, 338] width 15 height 9
type input "17:30"
click at [236, 337] on input "number" at bounding box center [237, 338] width 6 height 9
type input "8"
type input "00"
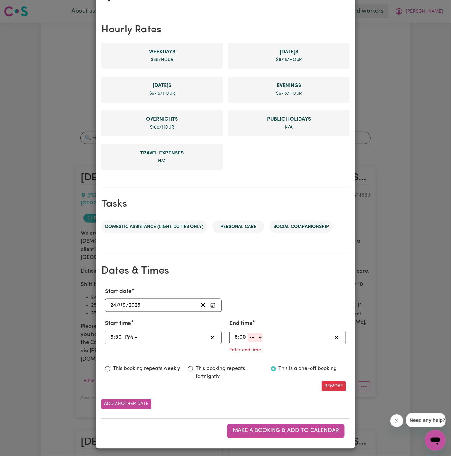
click at [258, 336] on select "-- AM PM" at bounding box center [255, 338] width 15 height 9
select select "pm"
click at [248, 342] on select "-- AM PM" at bounding box center [255, 338] width 15 height 9
type input "20:00"
type input "0"
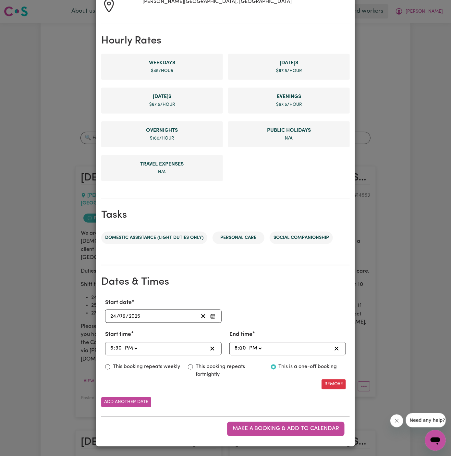
scroll to position [123, 0]
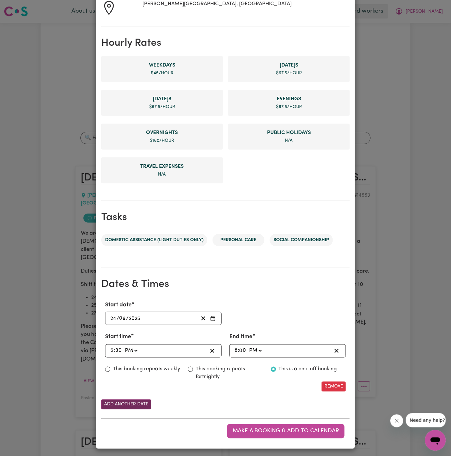
click at [138, 403] on button "Add another date" at bounding box center [126, 405] width 50 height 10
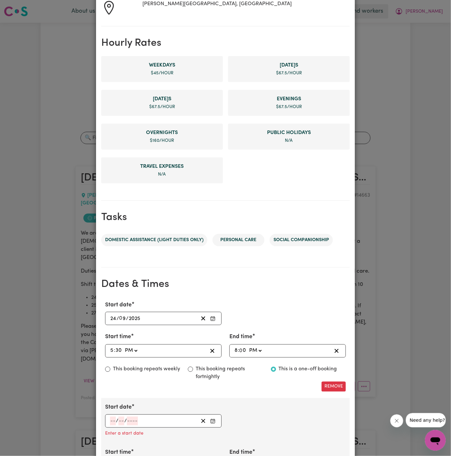
scroll to position [231, 0]
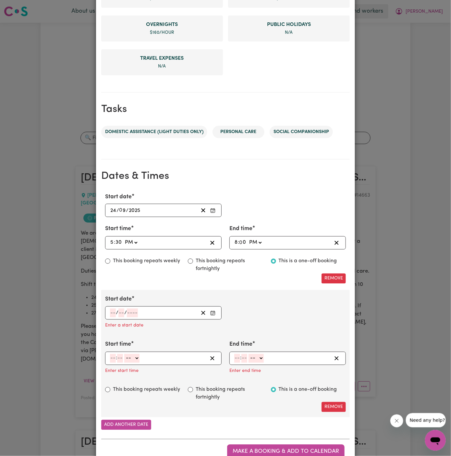
click at [112, 310] on input "number" at bounding box center [113, 313] width 6 height 9
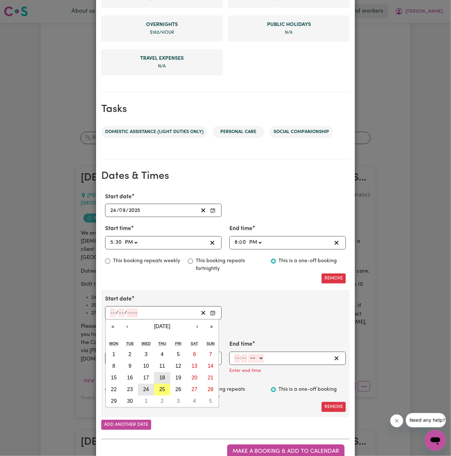
drag, startPoint x: 167, startPoint y: 373, endPoint x: 145, endPoint y: 389, distance: 27.0
click at [145, 389] on div "1 2 3 4 5 6 7 8 9 10 11 12 13 14 15 16 17 18 19 20 21 22 23 24 25 26 27 28 29 3…" at bounding box center [162, 378] width 113 height 58
click at [145, 389] on abbr "24" at bounding box center [146, 390] width 6 height 6
type input "[DATE]"
type input "24"
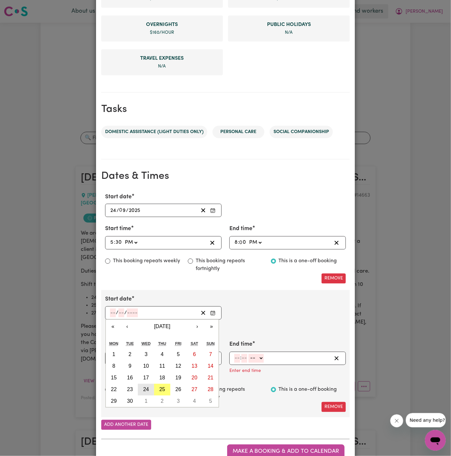
type input "9"
type input "2025"
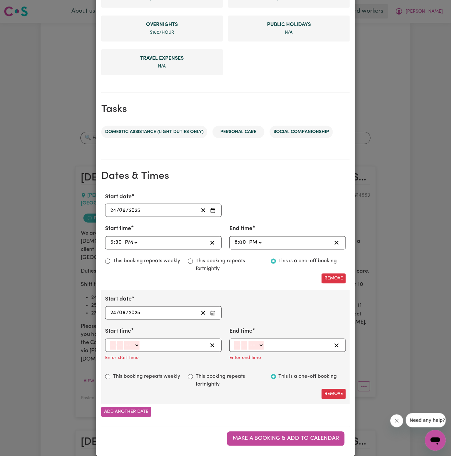
click at [112, 341] on input "number" at bounding box center [113, 345] width 6 height 9
type input "8"
type input "00"
click at [138, 347] on select "-- AM PM" at bounding box center [130, 345] width 15 height 9
select select "pm"
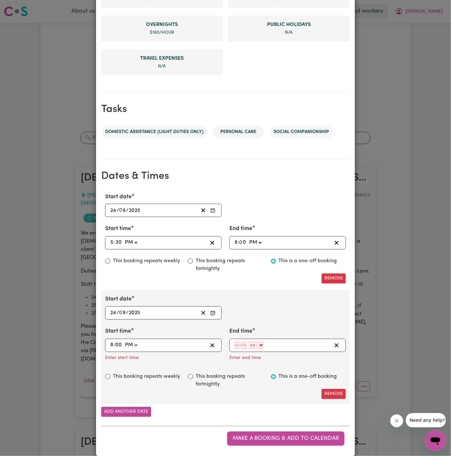
click at [123, 341] on select "-- AM PM" at bounding box center [130, 345] width 15 height 9
type input "20:00"
type input "0"
click at [238, 345] on input "number" at bounding box center [237, 345] width 6 height 9
type input "1"
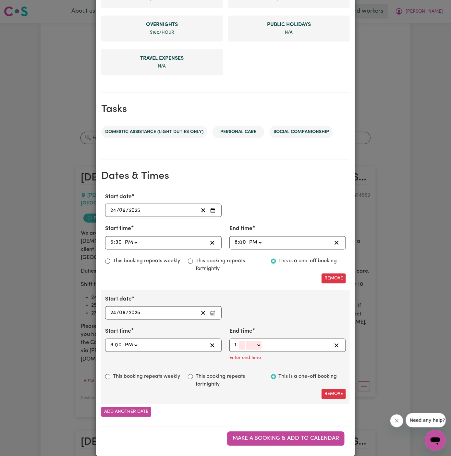
click at [243, 344] on input "number" at bounding box center [242, 345] width 6 height 9
type input "15"
click at [252, 344] on select "-- AM PM" at bounding box center [253, 345] width 15 height 9
select select "am"
click at [246, 341] on select "-- AM PM" at bounding box center [253, 345] width 15 height 9
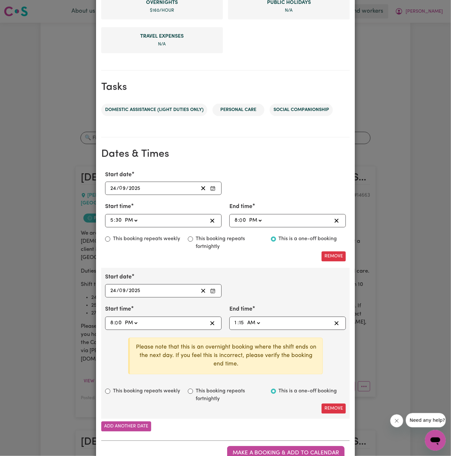
scroll to position [275, 0]
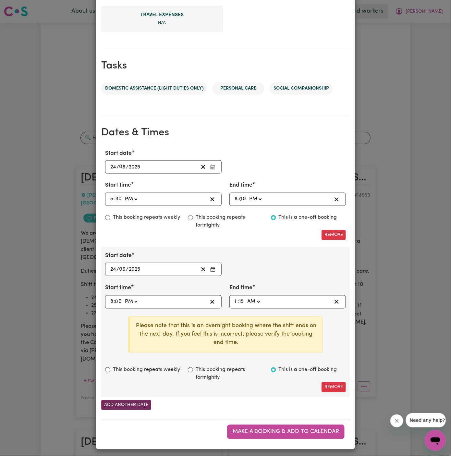
click at [139, 404] on button "Add another date" at bounding box center [126, 405] width 50 height 10
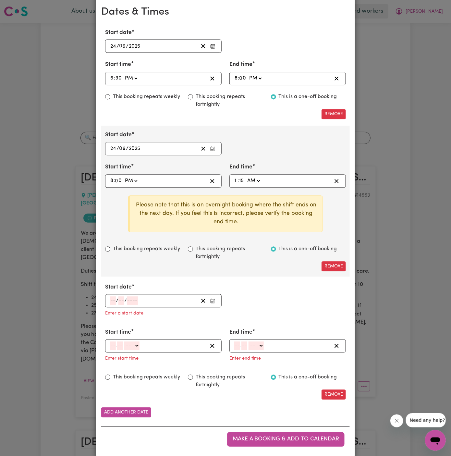
scroll to position [400, 0]
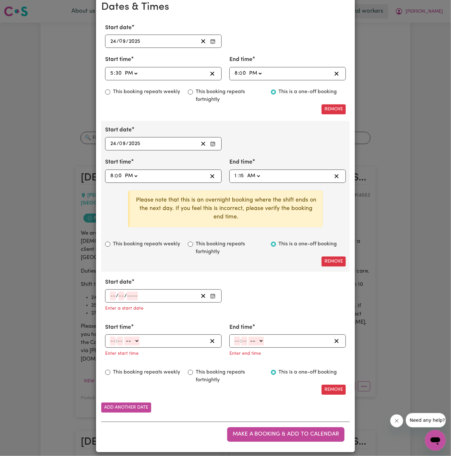
click at [112, 293] on input "number" at bounding box center [113, 296] width 6 height 9
click at [237, 175] on input "1" at bounding box center [236, 176] width 4 height 9
type input "11:15"
type input "11"
click at [236, 175] on input "11" at bounding box center [236, 176] width 4 height 9
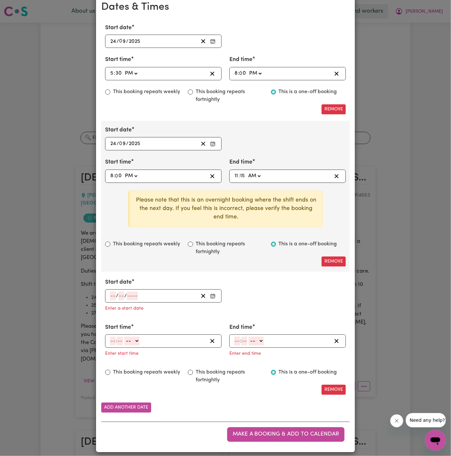
type input "01:15"
type input "1"
click at [111, 294] on input "number" at bounding box center [113, 296] width 6 height 9
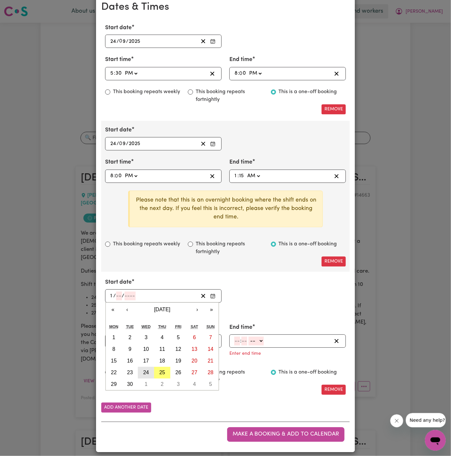
type input "1"
click at [145, 370] on abbr "24" at bounding box center [146, 373] width 6 height 6
type input "[DATE]"
type input "24"
type input "9"
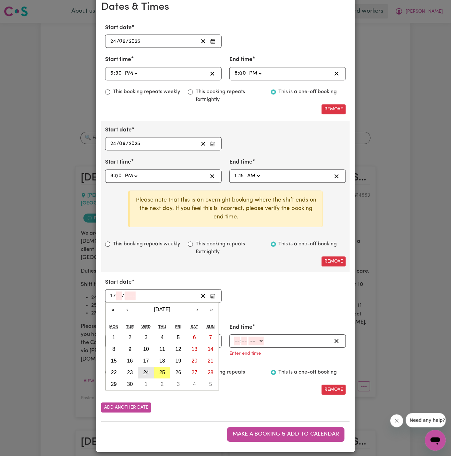
type input "2025"
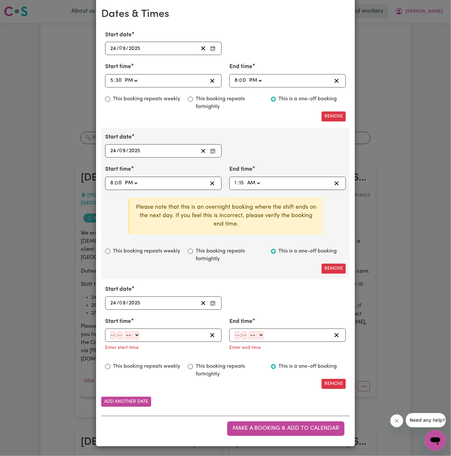
scroll to position [390, 0]
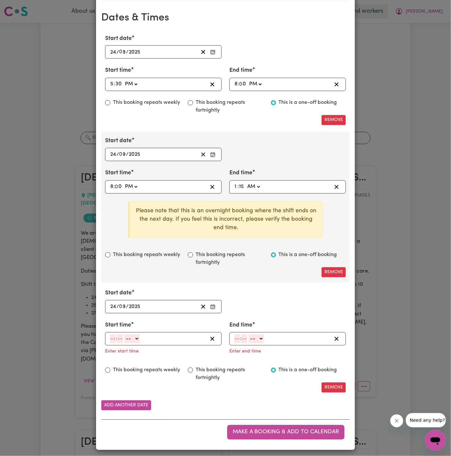
click at [111, 304] on input "24" at bounding box center [113, 307] width 6 height 9
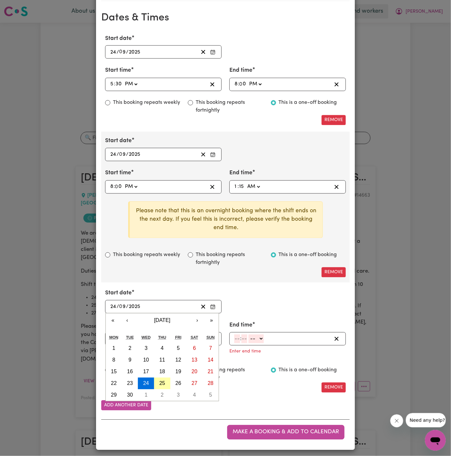
click at [159, 381] on abbr "25" at bounding box center [162, 384] width 6 height 6
type input "[DATE]"
type input "25"
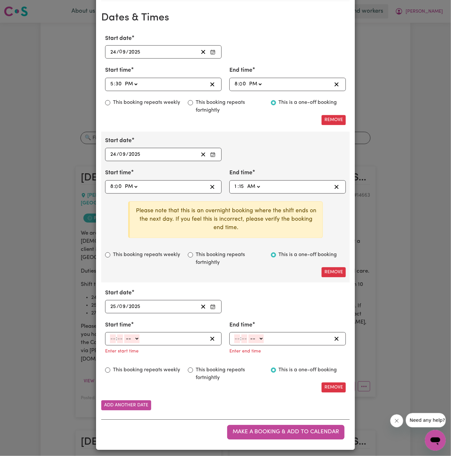
click at [112, 335] on input "number" at bounding box center [113, 339] width 6 height 9
type input "1"
click at [119, 337] on input "number" at bounding box center [118, 339] width 6 height 9
type input "15"
click at [128, 338] on select "-- AM PM" at bounding box center [129, 339] width 15 height 9
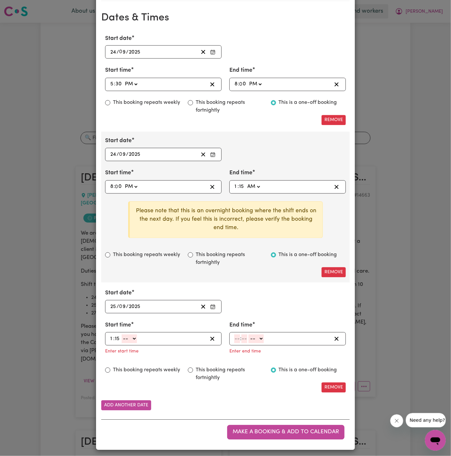
select select "am"
click at [122, 335] on select "-- AM PM" at bounding box center [129, 339] width 15 height 9
type input "01:15"
click at [238, 337] on input "number" at bounding box center [237, 339] width 6 height 9
type input "1"
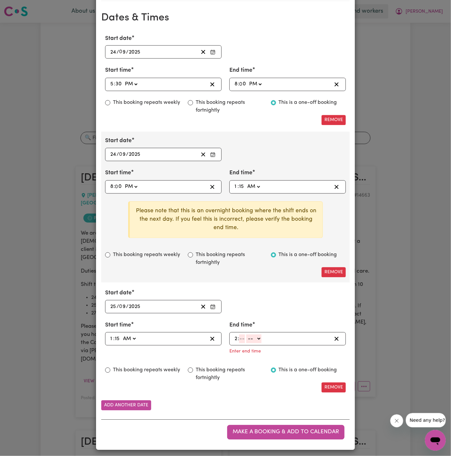
type input "2"
type input "15"
click at [257, 335] on select "-- AM PM" at bounding box center [253, 339] width 15 height 9
select select "am"
click at [246, 344] on select "-- AM PM" at bounding box center [253, 339] width 15 height 9
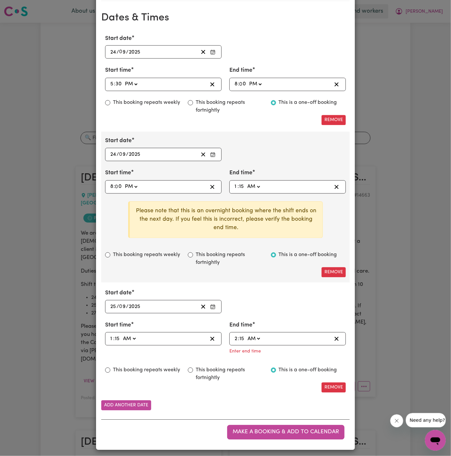
type input "02:15"
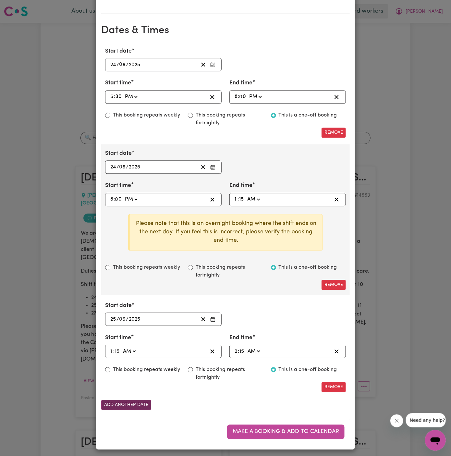
click at [144, 402] on button "Add another date" at bounding box center [126, 405] width 50 height 10
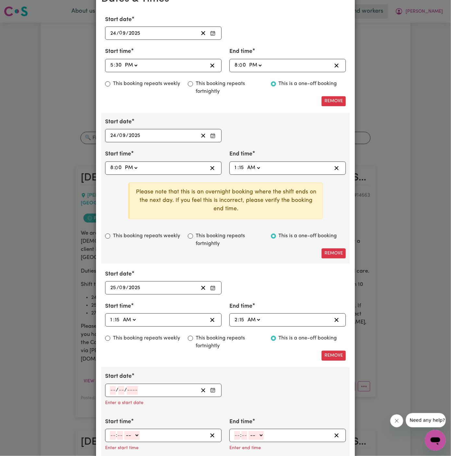
scroll to position [423, 0]
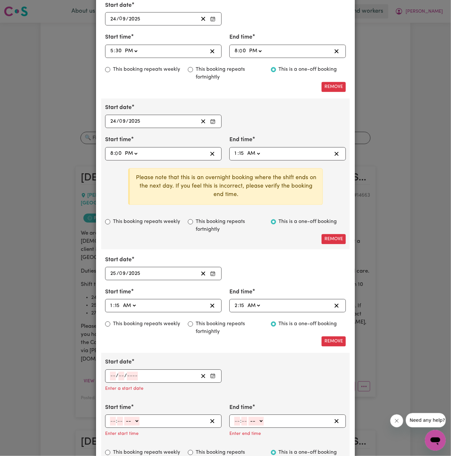
click at [114, 375] on input "number" at bounding box center [113, 376] width 6 height 9
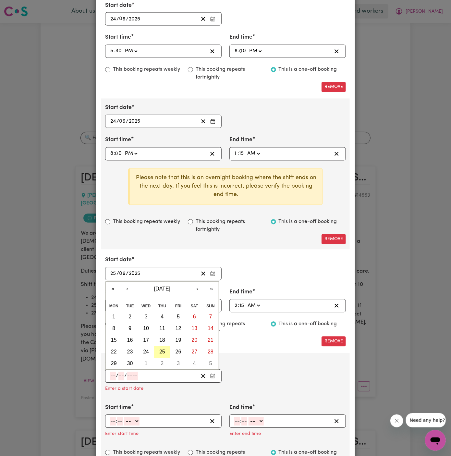
click at [162, 349] on abbr "25" at bounding box center [162, 352] width 6 height 6
type input "[DATE]"
type input "25"
type input "9"
type input "2025"
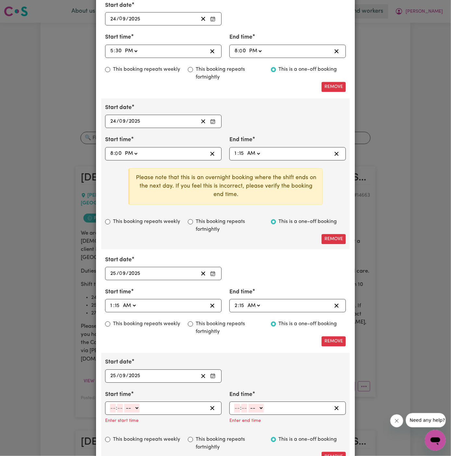
click at [109, 408] on div ": -- AM PM" at bounding box center [158, 408] width 98 height 9
click at [113, 406] on input "number" at bounding box center [113, 408] width 6 height 9
type input "6"
click at [118, 406] on input "number" at bounding box center [118, 408] width 6 height 9
type input "00"
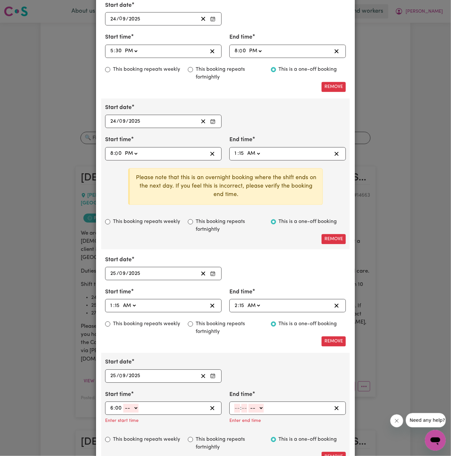
click at [127, 407] on select "-- AM PM" at bounding box center [130, 408] width 15 height 9
select select "am"
click at [123, 404] on select "-- AM PM" at bounding box center [130, 408] width 15 height 9
type input "06:00"
type input "0"
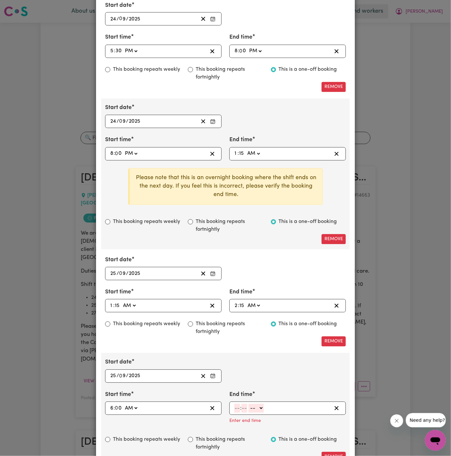
click at [236, 408] on input "number" at bounding box center [237, 408] width 6 height 9
type input "10"
type input "00"
click at [262, 409] on select "-- AM PM" at bounding box center [257, 408] width 15 height 9
select select "am"
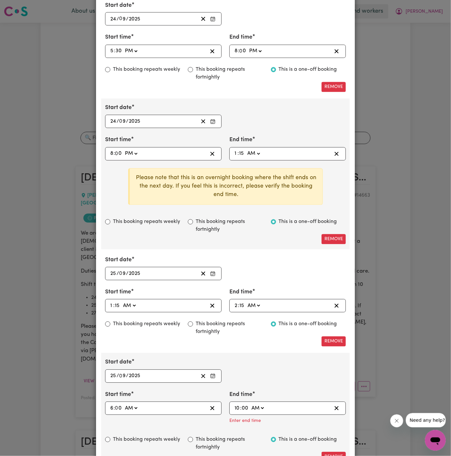
click at [250, 404] on select "-- AM PM" at bounding box center [257, 408] width 15 height 9
type input "10:00"
type input "0"
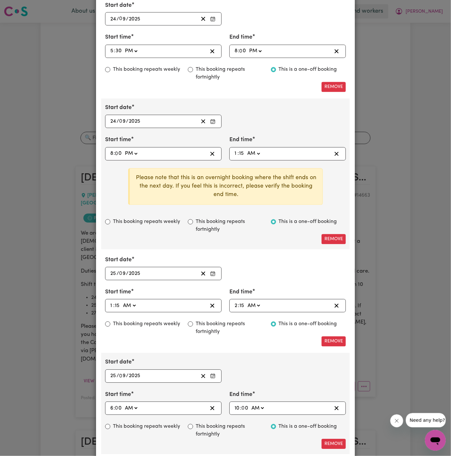
click at [273, 381] on div "Start date [DATE] 25 / 0 9 / 2025 « ‹ [DATE] › » Mon Tue Wed Thu Fri Sat Sun 1 …" at bounding box center [225, 403] width 249 height 101
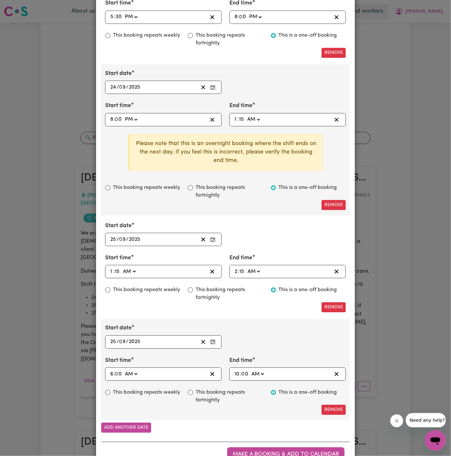
scroll to position [479, 0]
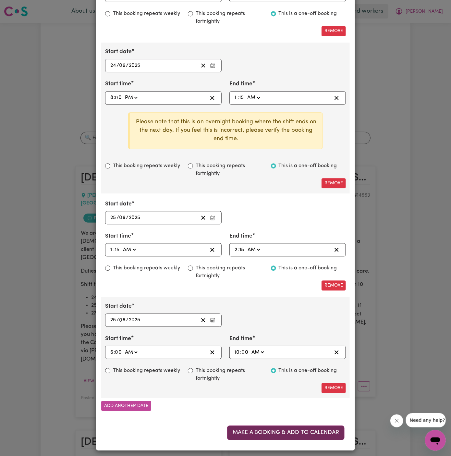
click at [285, 426] on button "Make a booking & add to calendar" at bounding box center [286, 433] width 118 height 14
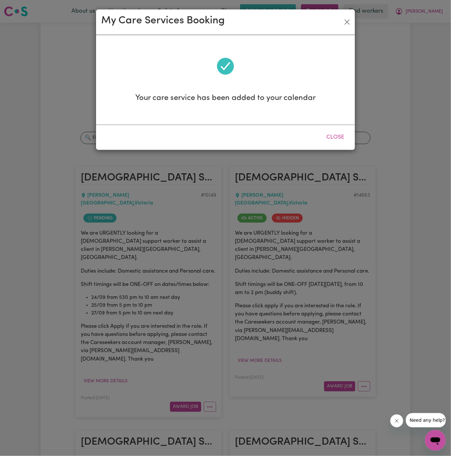
click at [217, 384] on div "My Care Services Booking Your care service has been added to your calendar Close" at bounding box center [225, 228] width 451 height 456
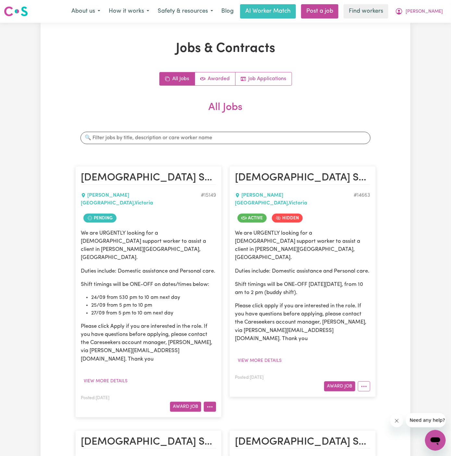
click at [212, 404] on icon "More options" at bounding box center [210, 407] width 6 height 6
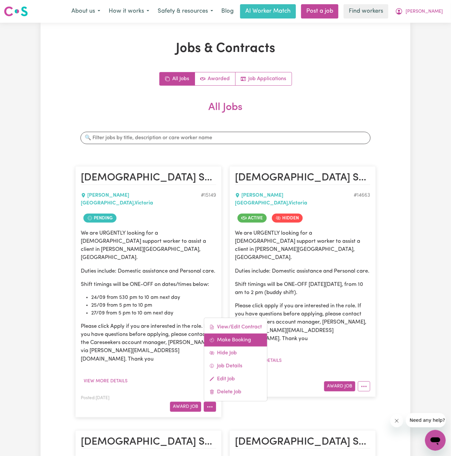
click at [236, 334] on link "Make Booking" at bounding box center [235, 340] width 63 height 13
select select "pm"
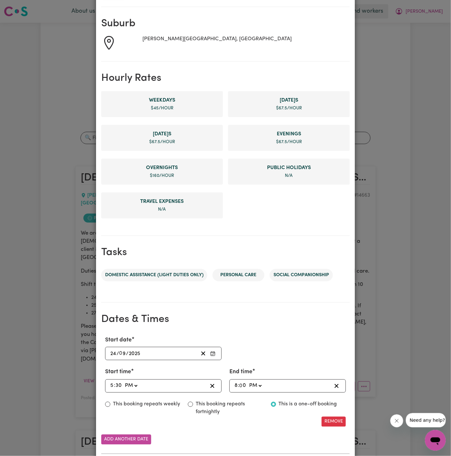
scroll to position [123, 0]
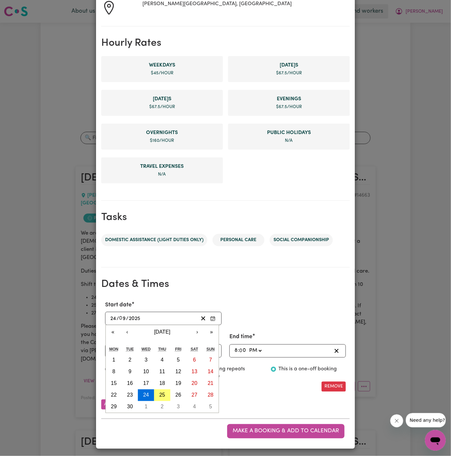
click at [111, 316] on input "24" at bounding box center [113, 318] width 6 height 9
click at [163, 394] on abbr "25" at bounding box center [162, 396] width 6 height 6
type input "[DATE]"
type input "25"
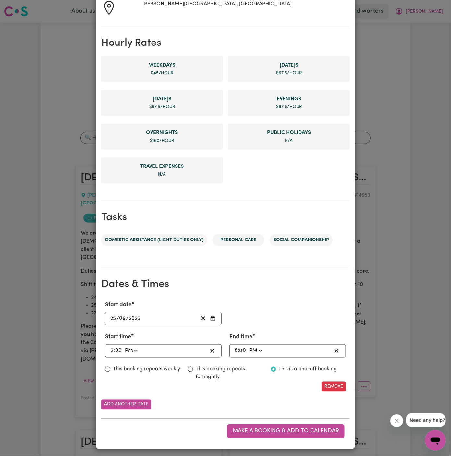
click at [118, 348] on input "30" at bounding box center [118, 351] width 7 height 9
type input "17:00"
type input "00"
click at [236, 350] on input "8" at bounding box center [236, 351] width 4 height 9
type input "13:00"
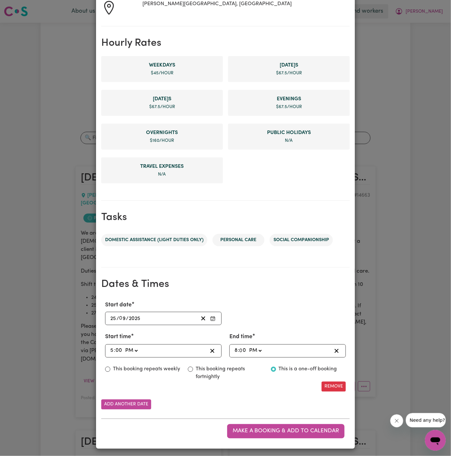
type input "1"
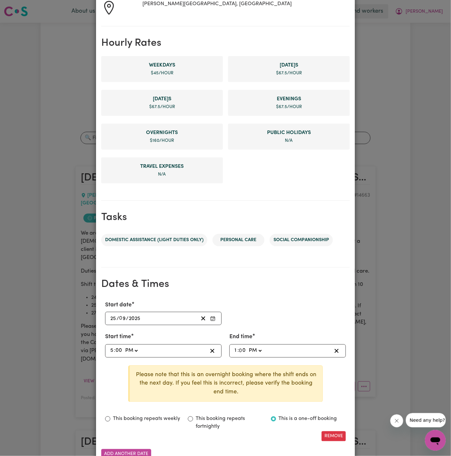
type input "22:00"
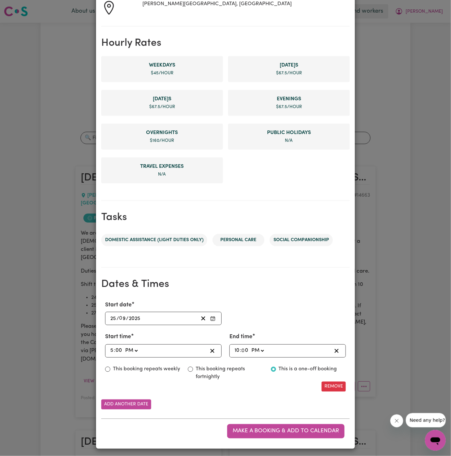
type input "10"
click at [296, 317] on div "Start date [DATE] 25 / 0 9 / 2025 « ‹ [DATE] › » Mon Tue Wed Thu Fri Sat Sun 1 …" at bounding box center [225, 313] width 249 height 24
click at [267, 430] on span "Make a booking & add to calendar" at bounding box center [286, 432] width 107 height 6
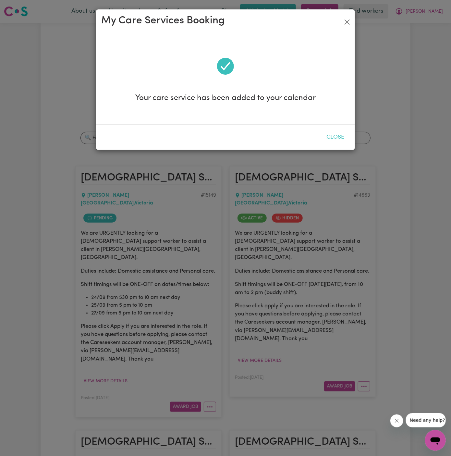
click at [332, 136] on button "Close" at bounding box center [335, 137] width 29 height 14
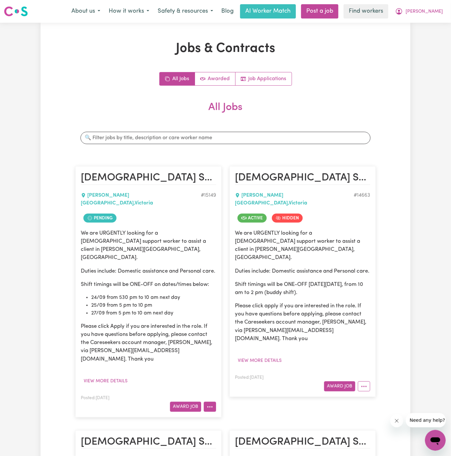
click at [212, 404] on icon "More options" at bounding box center [210, 407] width 6 height 6
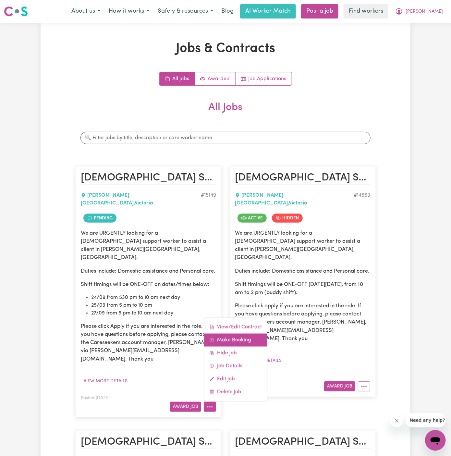
click at [238, 334] on link "Make Booking" at bounding box center [235, 340] width 63 height 13
select select "pm"
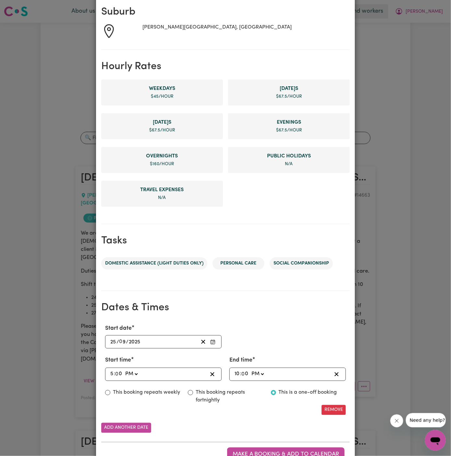
scroll to position [119, 0]
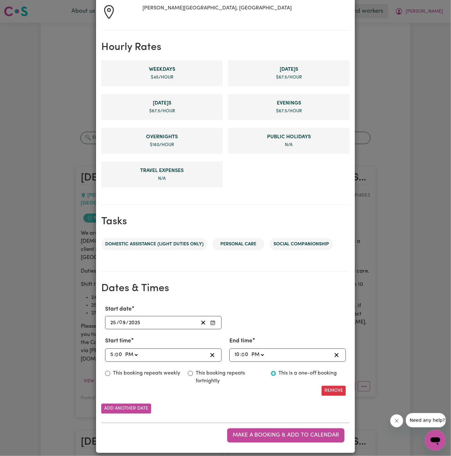
click at [112, 320] on input "25" at bounding box center [113, 323] width 6 height 9
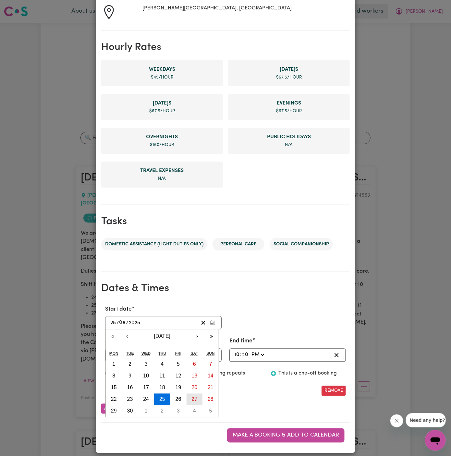
click at [196, 397] on abbr "27" at bounding box center [195, 400] width 6 height 6
type input "[DATE]"
type input "27"
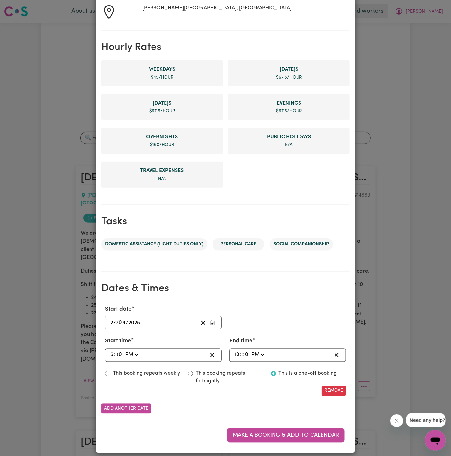
click at [112, 352] on input "5" at bounding box center [112, 355] width 4 height 9
click at [237, 353] on input "10" at bounding box center [237, 355] width 6 height 9
type input "20:00"
type input "8"
click at [136, 408] on button "Add another date" at bounding box center [126, 409] width 50 height 10
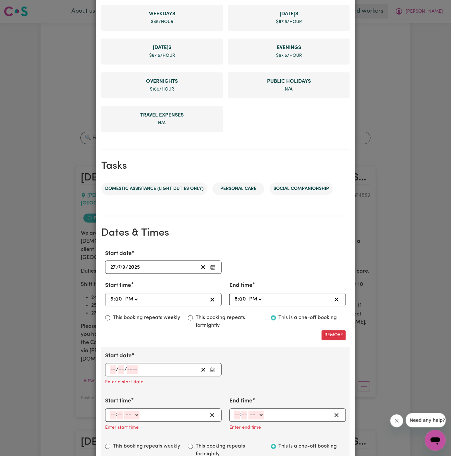
scroll to position [182, 0]
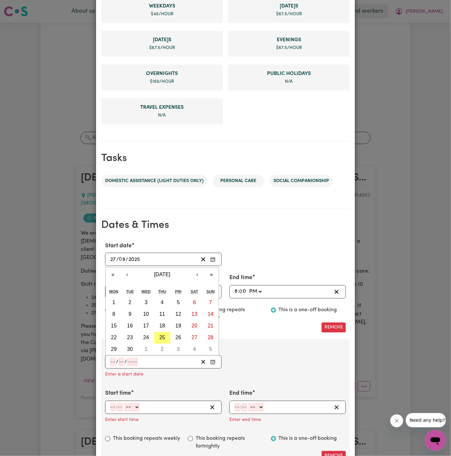
click at [113, 358] on input "number" at bounding box center [113, 362] width 6 height 9
click at [195, 336] on abbr "27" at bounding box center [195, 338] width 6 height 6
type input "[DATE]"
type input "27"
type input "9"
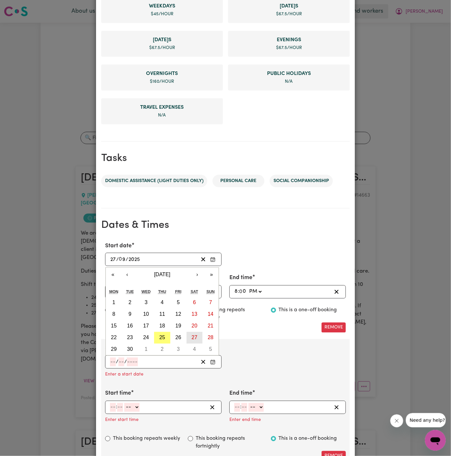
type input "2025"
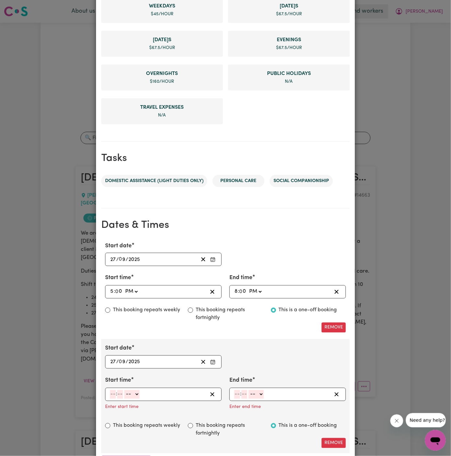
click at [113, 390] on input "number" at bounding box center [113, 394] width 6 height 9
type input "8"
type input "0"
click at [135, 391] on select "-- AM PM" at bounding box center [130, 394] width 15 height 9
select select "pm"
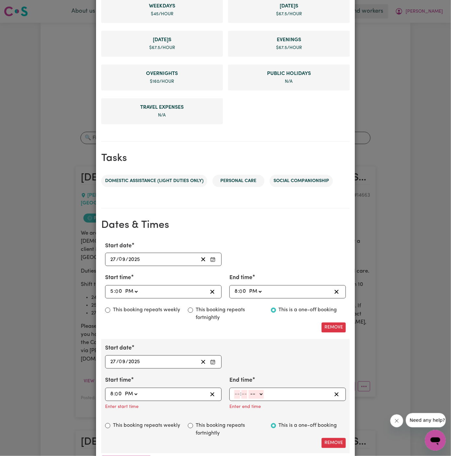
click at [123, 390] on select "-- AM PM" at bounding box center [130, 394] width 15 height 9
type input "20:00"
click at [237, 394] on input "number" at bounding box center [237, 394] width 6 height 9
type input "10"
type input "00"
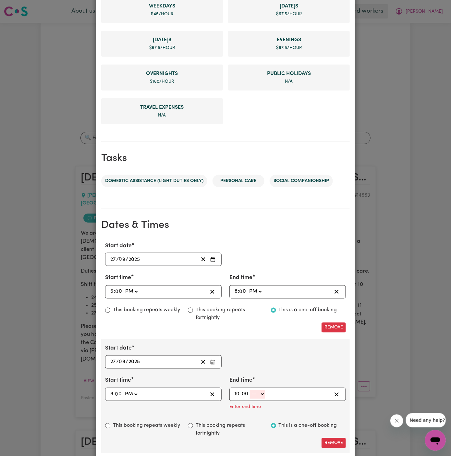
click at [257, 395] on select "-- AM PM" at bounding box center [257, 394] width 15 height 9
select select "pm"
click at [250, 390] on select "-- AM PM" at bounding box center [257, 394] width 15 height 9
type input "22:00"
type input "0"
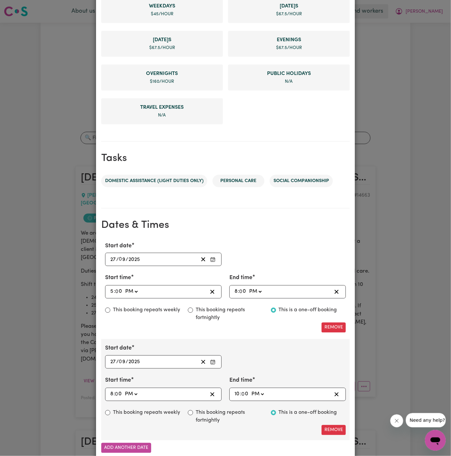
scroll to position [225, 0]
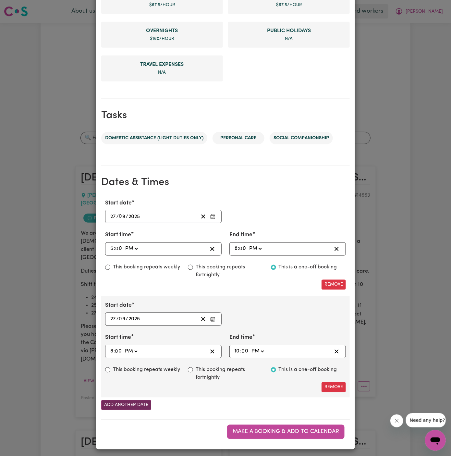
click at [117, 407] on button "Add another date" at bounding box center [126, 405] width 50 height 10
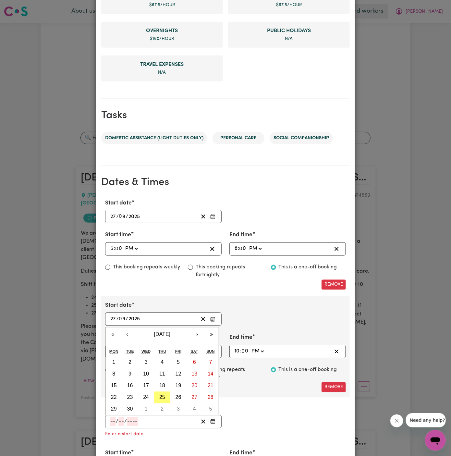
click at [113, 418] on input "number" at bounding box center [113, 422] width 6 height 9
click at [196, 395] on abbr "27" at bounding box center [195, 398] width 6 height 6
type input "[DATE]"
type input "27"
type input "9"
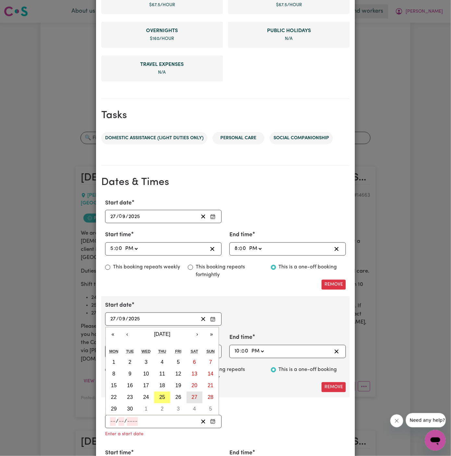
type input "2025"
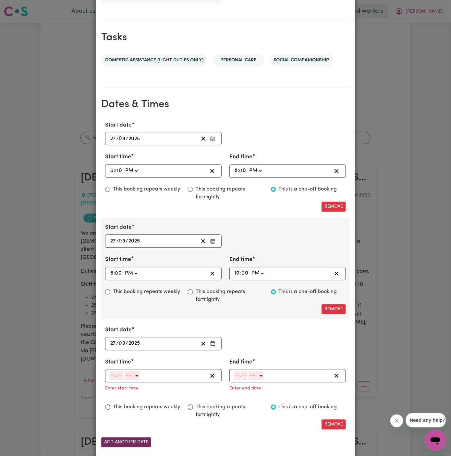
scroll to position [325, 0]
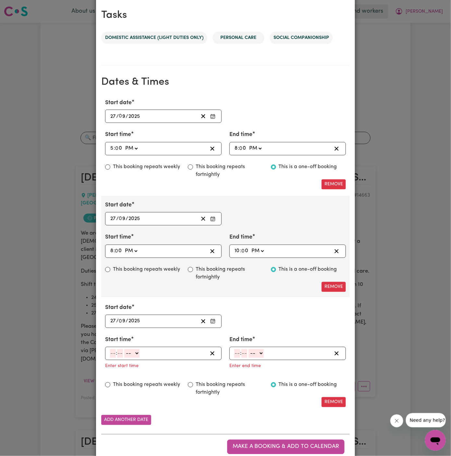
click at [112, 353] on input "number" at bounding box center [113, 353] width 6 height 9
type input "10"
type input "00"
click at [136, 353] on select "-- AM PM" at bounding box center [133, 353] width 15 height 9
select select "pm"
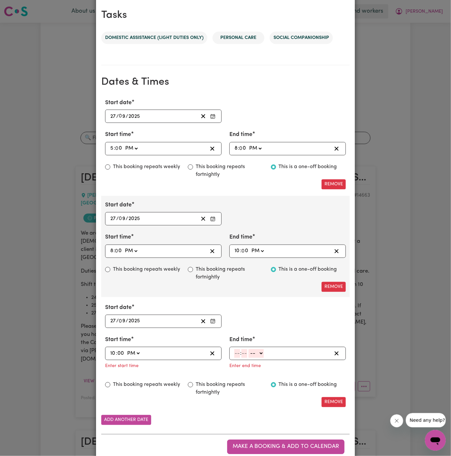
click at [126, 349] on select "-- AM PM" at bounding box center [133, 353] width 15 height 9
type input "22:00"
type input "0"
click at [234, 349] on input "number" at bounding box center [237, 353] width 6 height 9
type input "11"
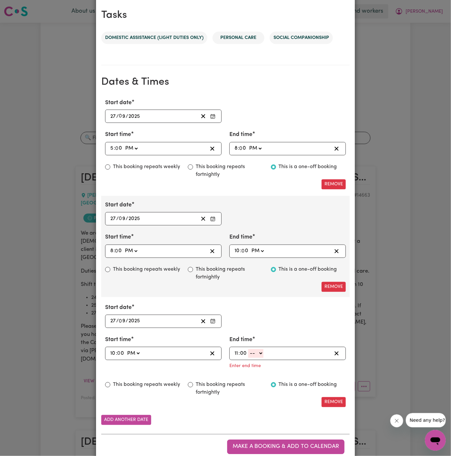
type input "00"
click at [256, 354] on select "-- AM PM" at bounding box center [255, 353] width 15 height 9
select select "pm"
click at [248, 349] on select "-- AM PM" at bounding box center [255, 353] width 15 height 9
type input "23:00"
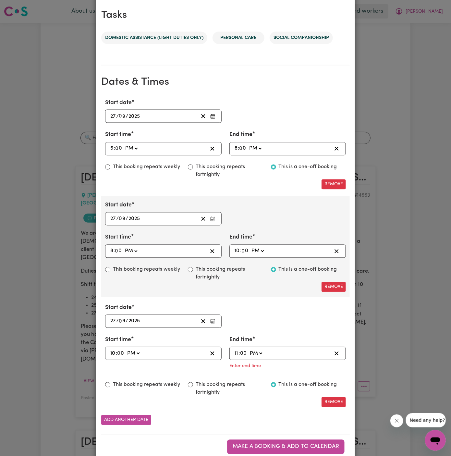
type input "0"
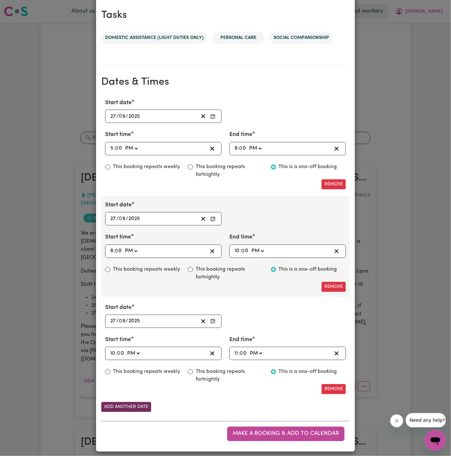
click at [132, 403] on button "Add another date" at bounding box center [126, 407] width 50 height 10
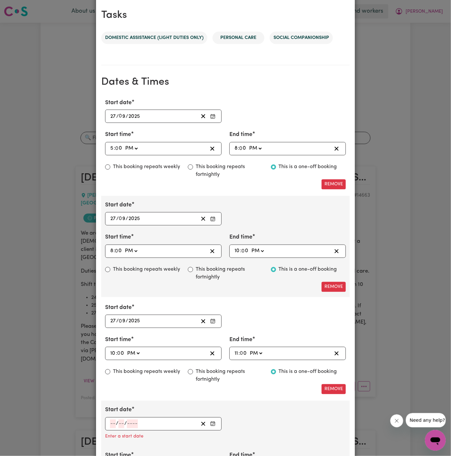
click at [113, 420] on input "number" at bounding box center [113, 424] width 6 height 9
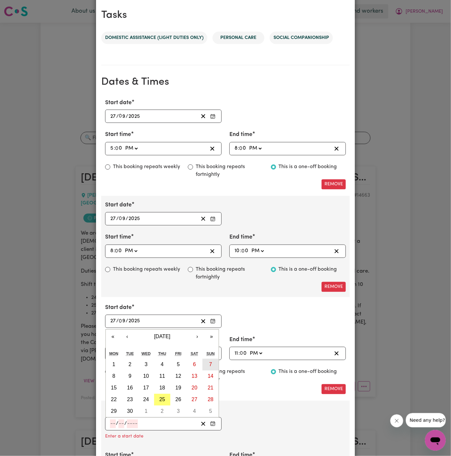
click at [209, 362] on abbr "7" at bounding box center [210, 365] width 3 height 6
type input "[DATE]"
type input "7"
type input "9"
type input "2025"
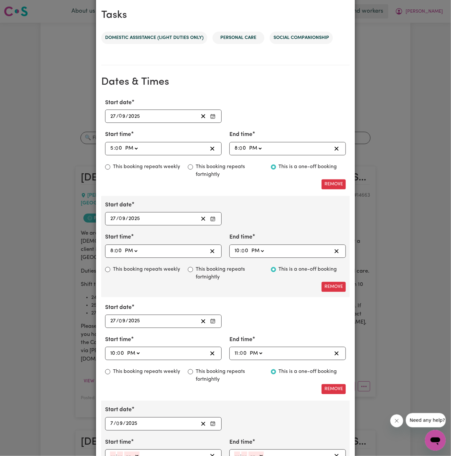
scroll to position [340, 0]
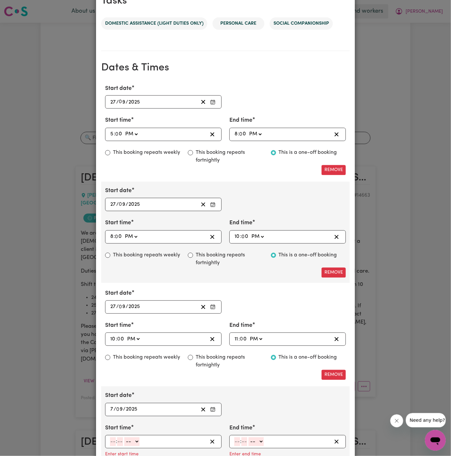
click at [109, 406] on div "[DATE] 7 / 0 9 / 2025" at bounding box center [153, 410] width 89 height 9
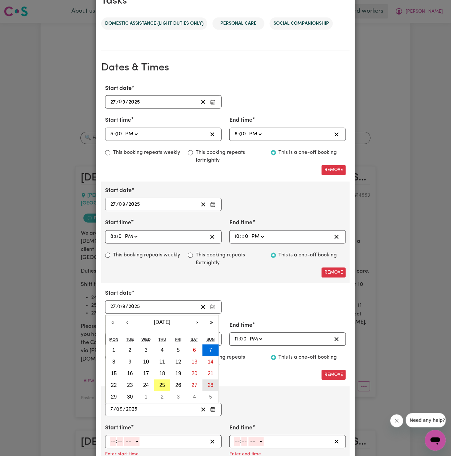
click at [214, 382] on button "28" at bounding box center [211, 386] width 16 height 12
type input "[DATE]"
type input "28"
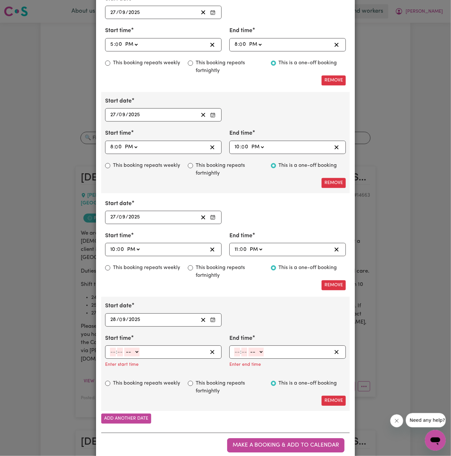
scroll to position [437, 0]
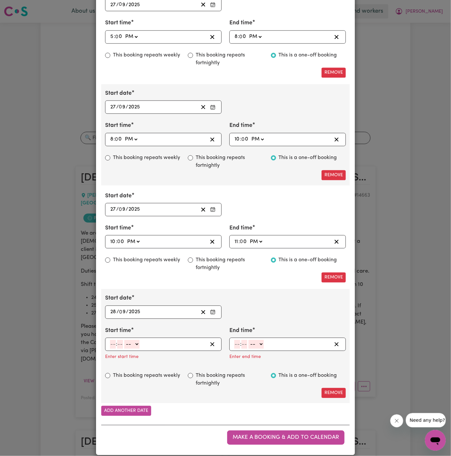
click at [112, 343] on input "number" at bounding box center [113, 344] width 6 height 9
type input "6"
type input "00"
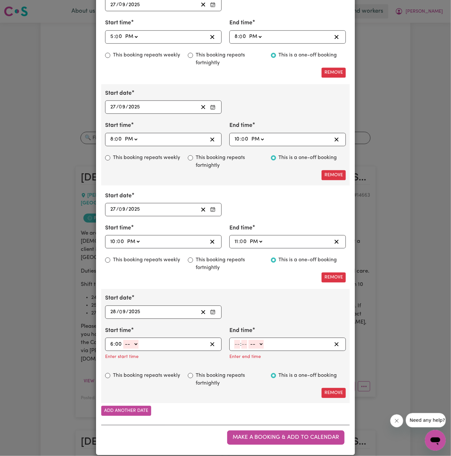
click at [136, 342] on select "-- AM PM" at bounding box center [130, 344] width 15 height 9
select select "am"
click at [123, 340] on select "-- AM PM" at bounding box center [130, 344] width 15 height 9
type input "06:00"
type input "0"
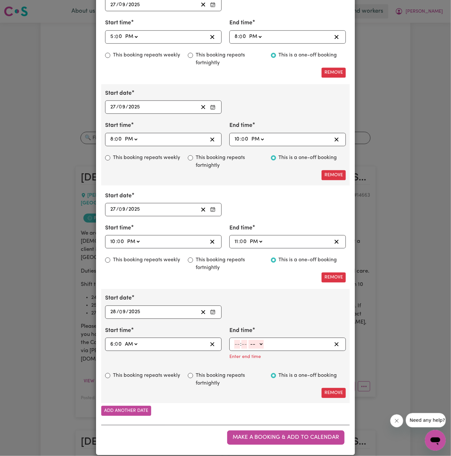
click at [236, 341] on input "number" at bounding box center [237, 344] width 6 height 9
type input "10"
type input "00"
click at [270, 340] on div "10 : 00 -- AM PM" at bounding box center [283, 344] width 98 height 9
click at [263, 341] on select "-- AM PM" at bounding box center [257, 344] width 15 height 9
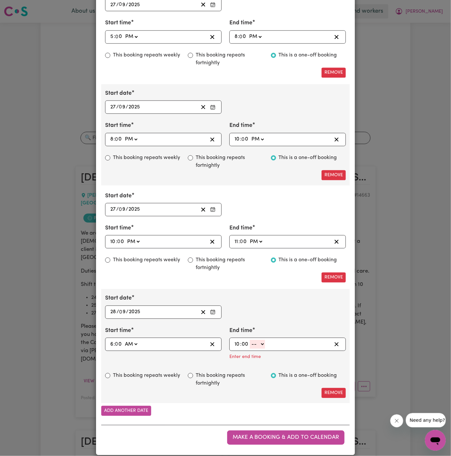
select select "am"
click at [250, 345] on select "-- AM PM" at bounding box center [257, 344] width 15 height 9
type input "10:00"
type input "0"
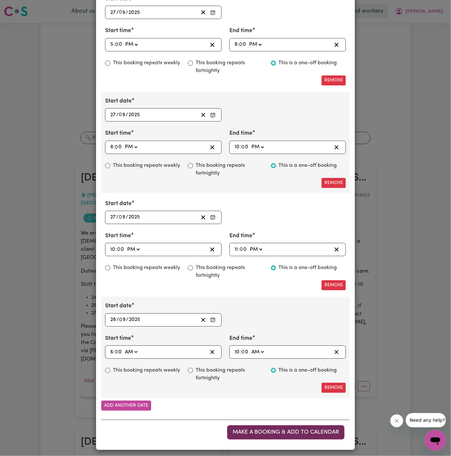
click at [302, 430] on span "Make a booking & add to calendar" at bounding box center [286, 433] width 107 height 6
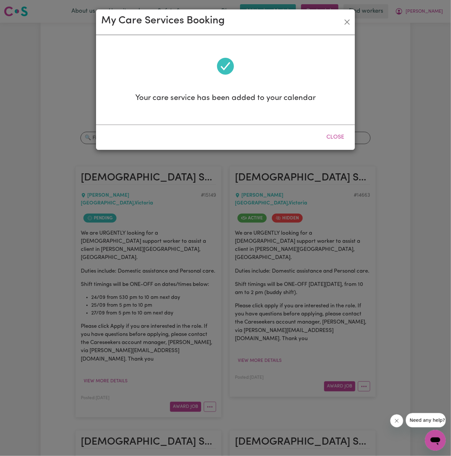
scroll to position [0, 0]
click at [336, 137] on button "Close" at bounding box center [335, 137] width 29 height 14
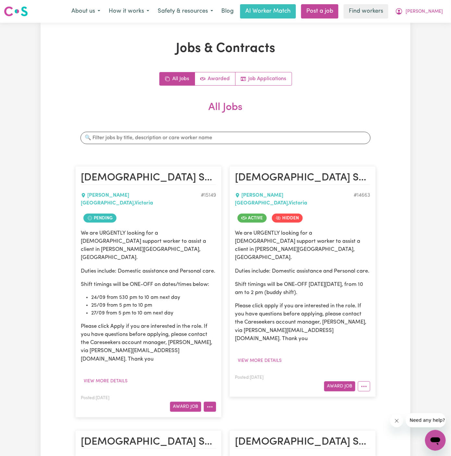
click at [211, 404] on icon "More options" at bounding box center [210, 407] width 6 height 6
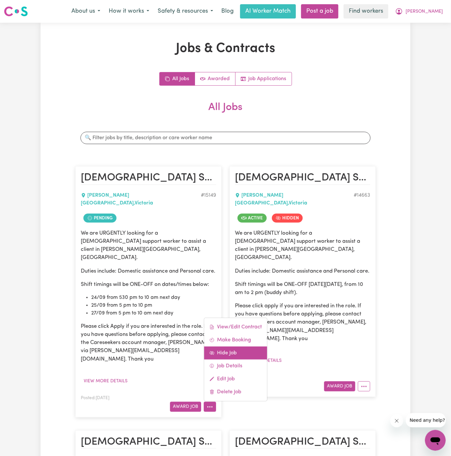
click at [233, 347] on link "Hide Job" at bounding box center [235, 353] width 63 height 13
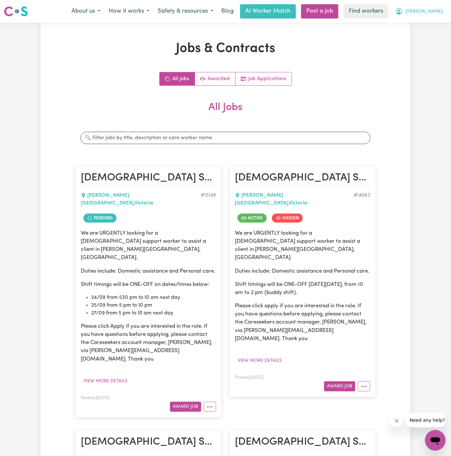
click at [439, 13] on span "[PERSON_NAME]" at bounding box center [424, 11] width 37 height 7
click at [436, 38] on link "Logout" at bounding box center [421, 37] width 51 height 12
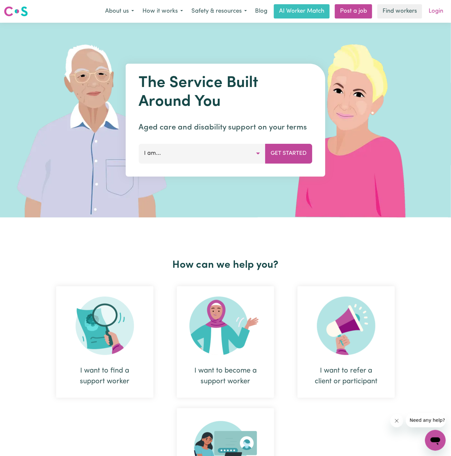
click at [441, 10] on link "Login" at bounding box center [436, 11] width 22 height 14
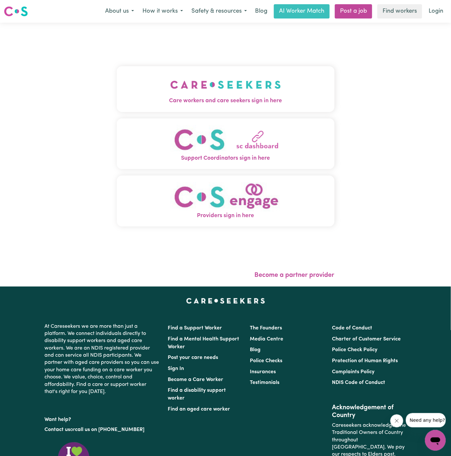
click at [198, 94] on img "Care workers and care seekers sign in here" at bounding box center [226, 85] width 111 height 24
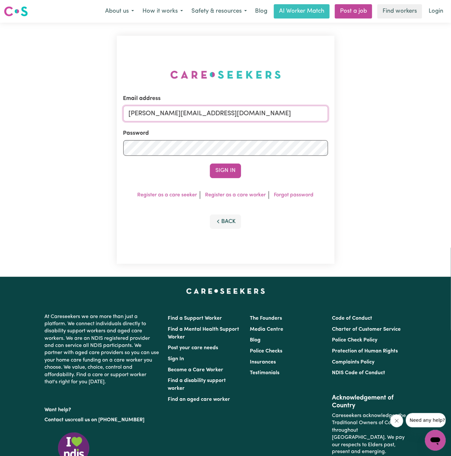
click at [255, 116] on input "[PERSON_NAME][EMAIL_ADDRESS][DOMAIN_NAME]" at bounding box center [225, 114] width 205 height 16
drag, startPoint x: 165, startPoint y: 114, endPoint x: 351, endPoint y: 134, distance: 187.8
click at [351, 134] on div "Email address [EMAIL_ADDRESS][DOMAIN_NAME] Password Sign In Register as a care …" at bounding box center [225, 150] width 451 height 254
click at [336, 47] on div "Email address superuser~ Password Sign In Register as a care seeker Register as…" at bounding box center [226, 150] width 226 height 254
click at [196, 107] on input "superuser~" at bounding box center [225, 114] width 205 height 16
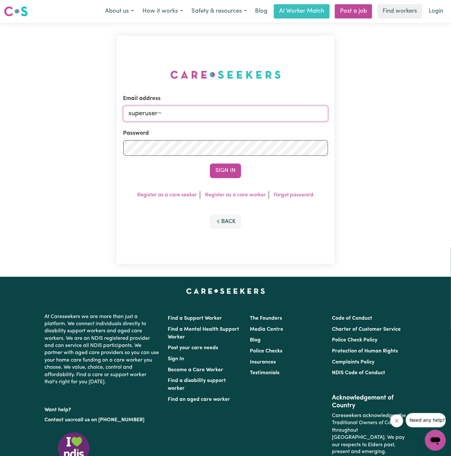
click at [196, 116] on input "superuser~" at bounding box center [225, 114] width 205 height 16
paste input "[EMAIL_ADDRESS][DOMAIN_NAME]"
type input "[EMAIL_ADDRESS][DOMAIN_NAME]"
click at [210, 164] on button "Sign In" at bounding box center [225, 171] width 31 height 14
